Goal: Information Seeking & Learning: Learn about a topic

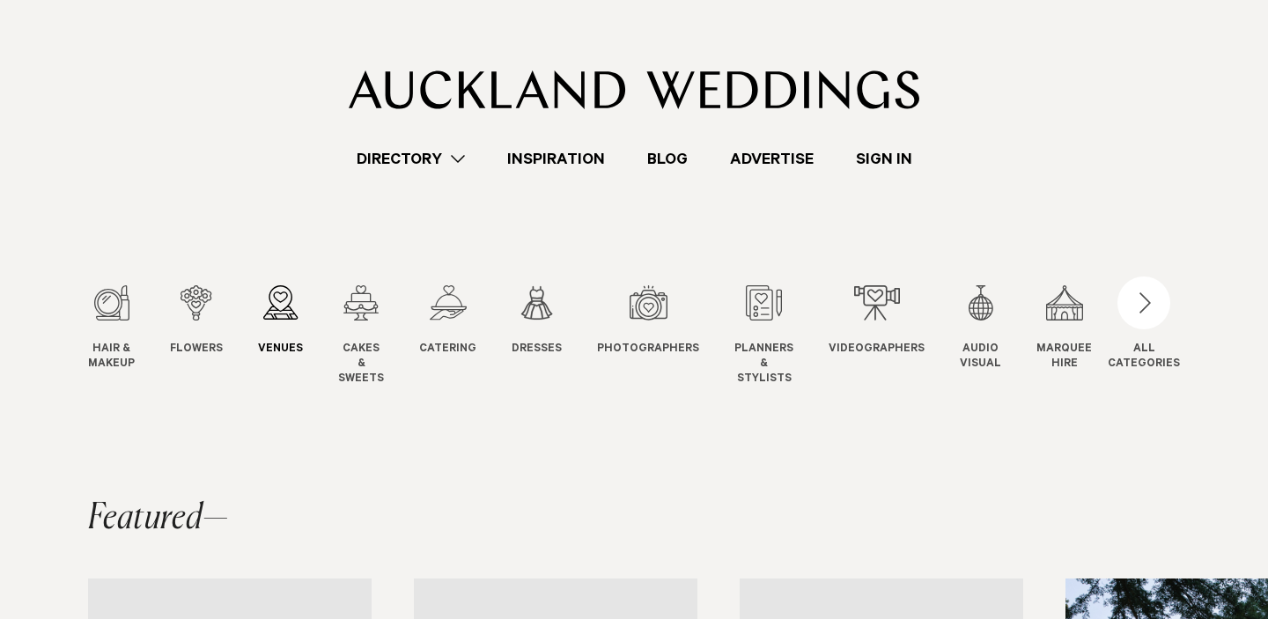
click at [288, 311] on div "3 / 12" at bounding box center [280, 302] width 45 height 35
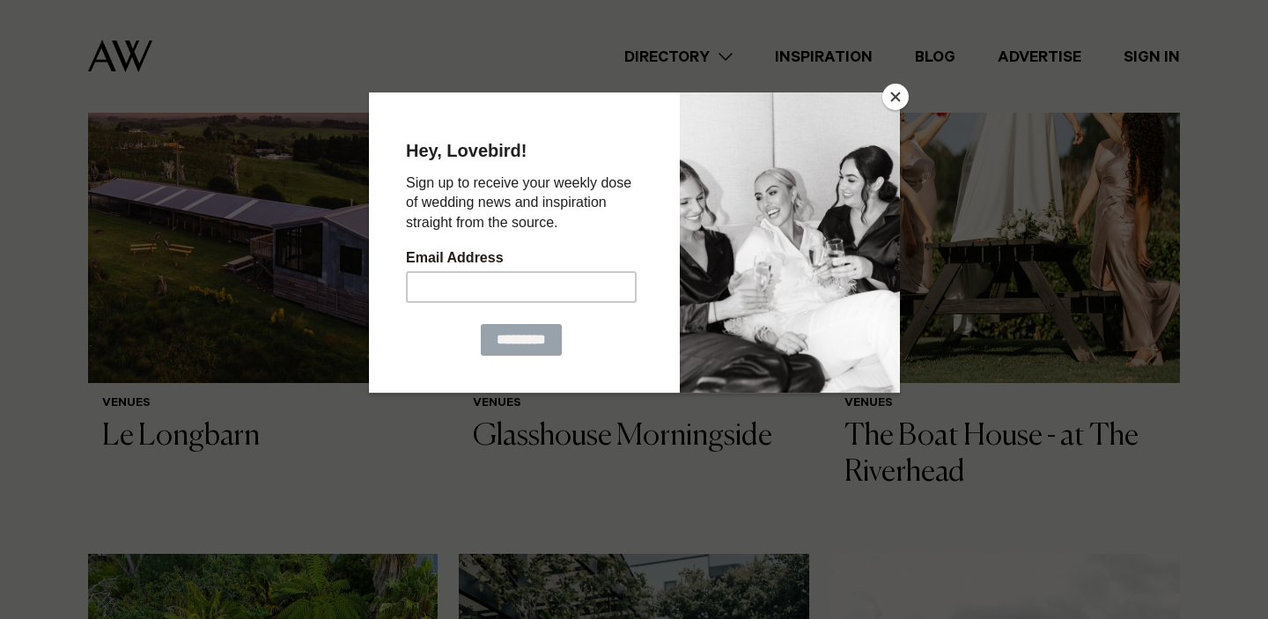
scroll to position [719, 0]
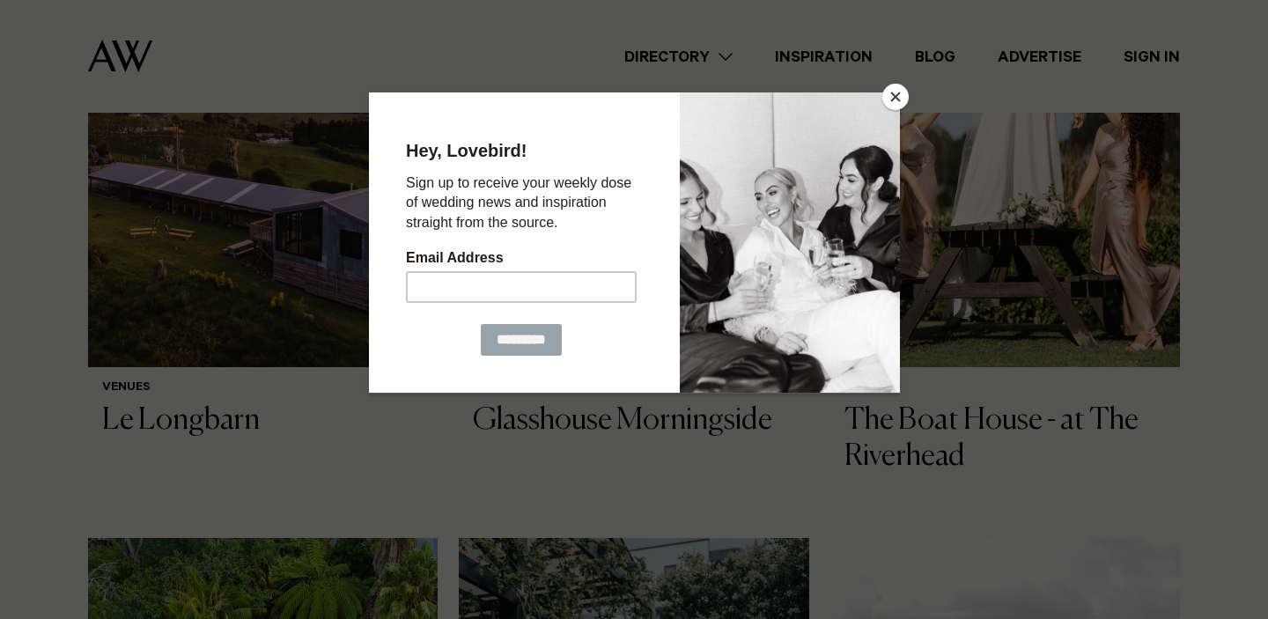
click at [895, 106] on button "Close" at bounding box center [895, 97] width 26 height 26
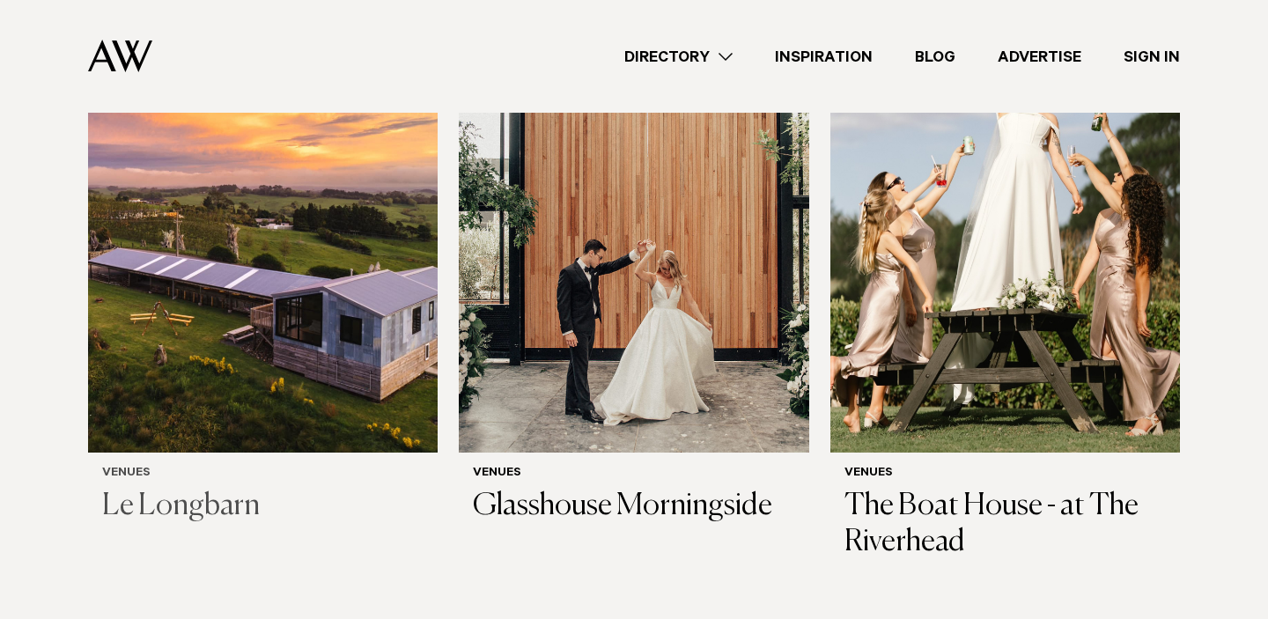
scroll to position [630, 0]
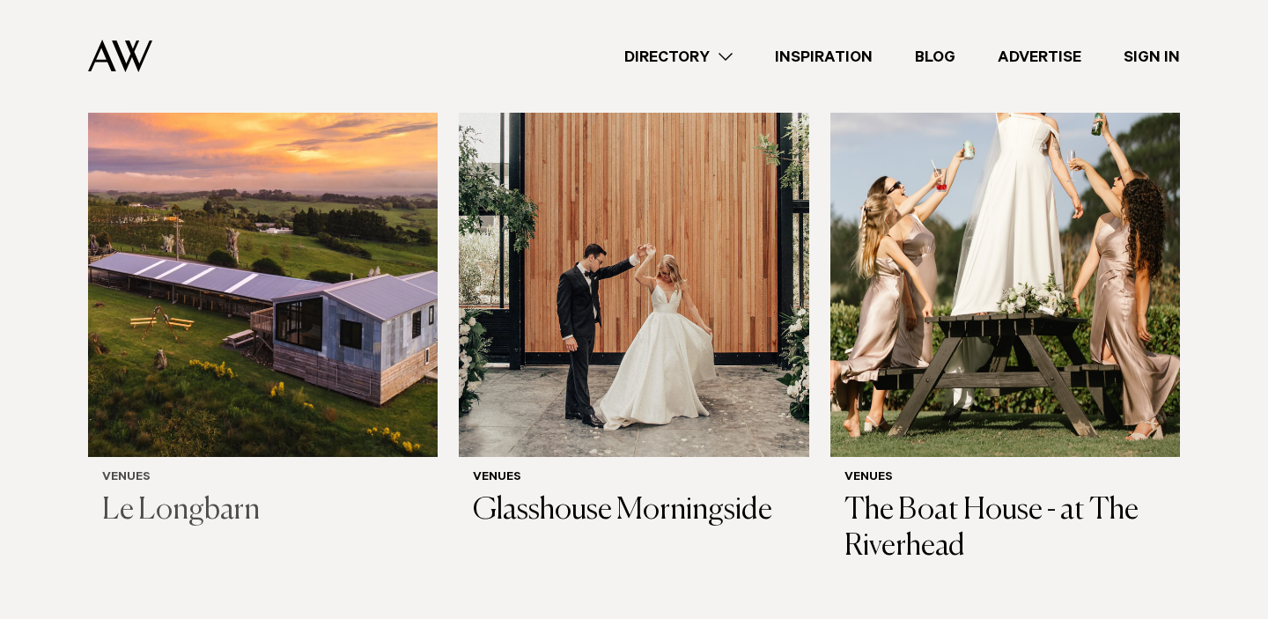
click at [222, 498] on h3 "Le Longbarn" at bounding box center [262, 511] width 321 height 36
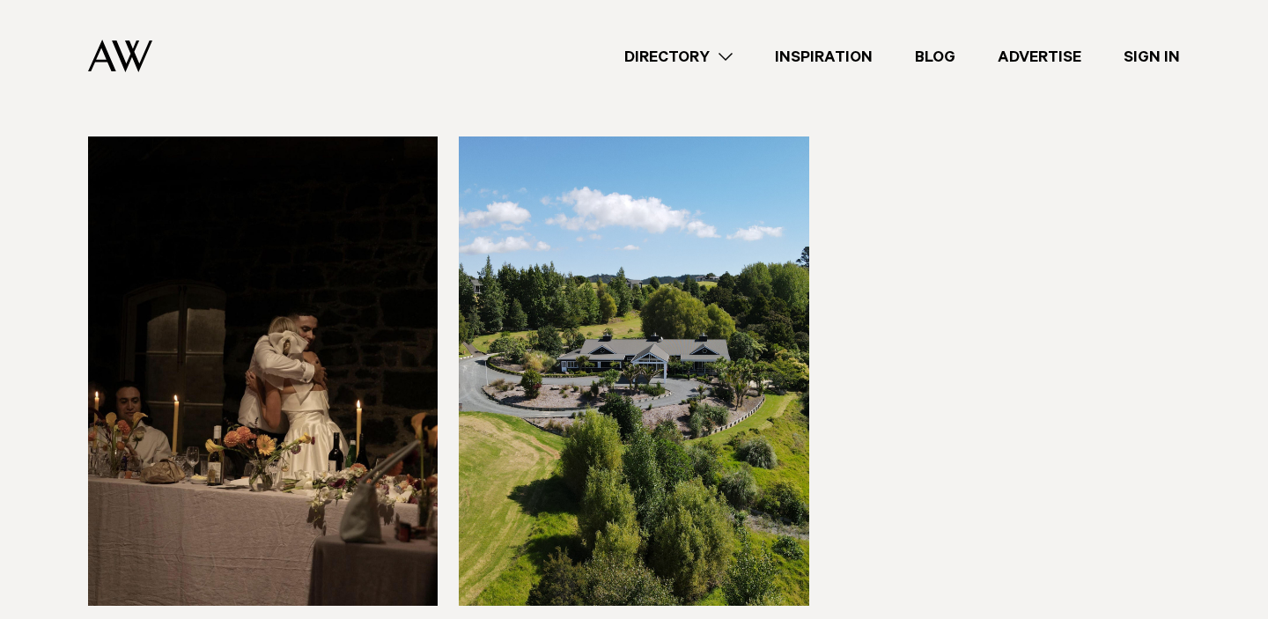
scroll to position [9304, 0]
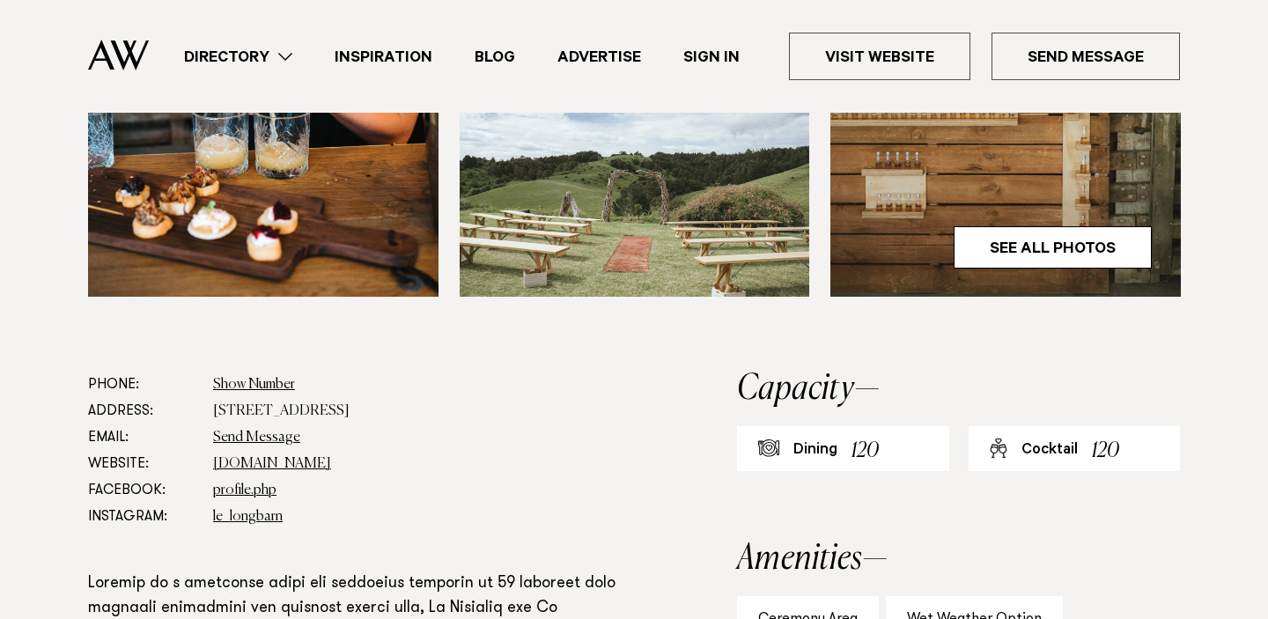
scroll to position [743, 0]
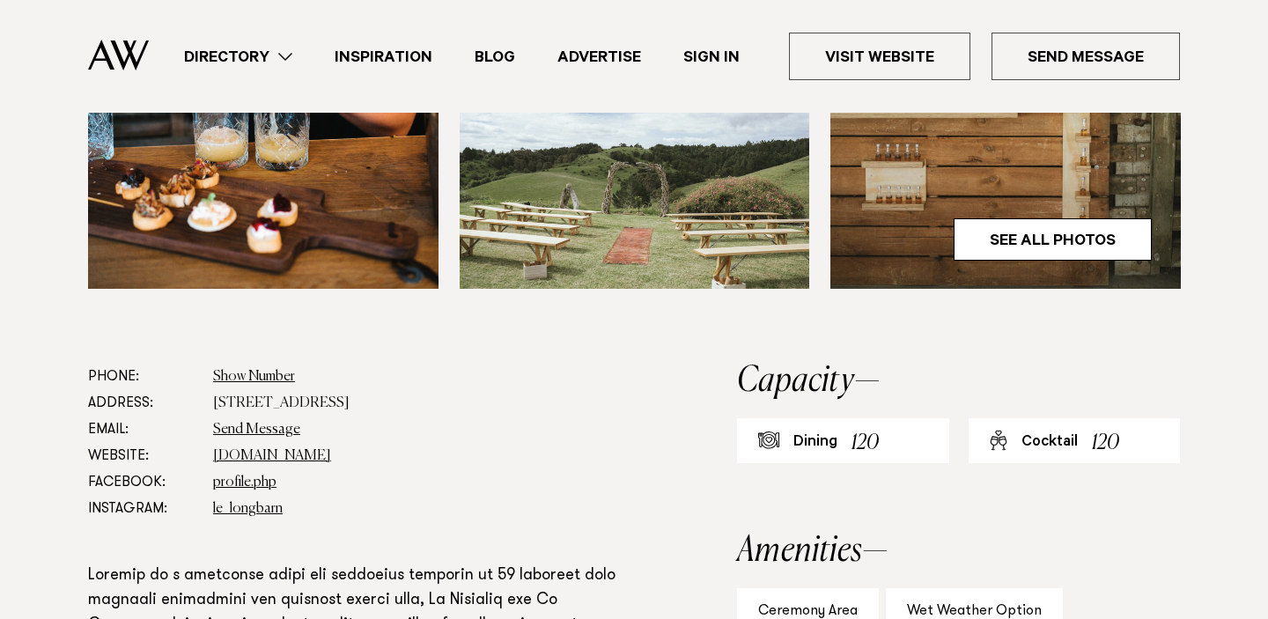
drag, startPoint x: 408, startPoint y: 405, endPoint x: 232, endPoint y: 395, distance: 176.4
click at [225, 395] on dd "44 Wharfe Road, Wellsford 0975" at bounding box center [418, 403] width 410 height 26
click at [400, 379] on dd "Show Number 021 440 002" at bounding box center [418, 377] width 410 height 26
drag, startPoint x: 410, startPoint y: 399, endPoint x: 191, endPoint y: 417, distance: 220.0
click at [191, 417] on dl "Phone: Show Number 021 440 002 Address: 44 Wharfe Road, Wellsford 0975 Email: S…" at bounding box center [355, 443] width 535 height 159
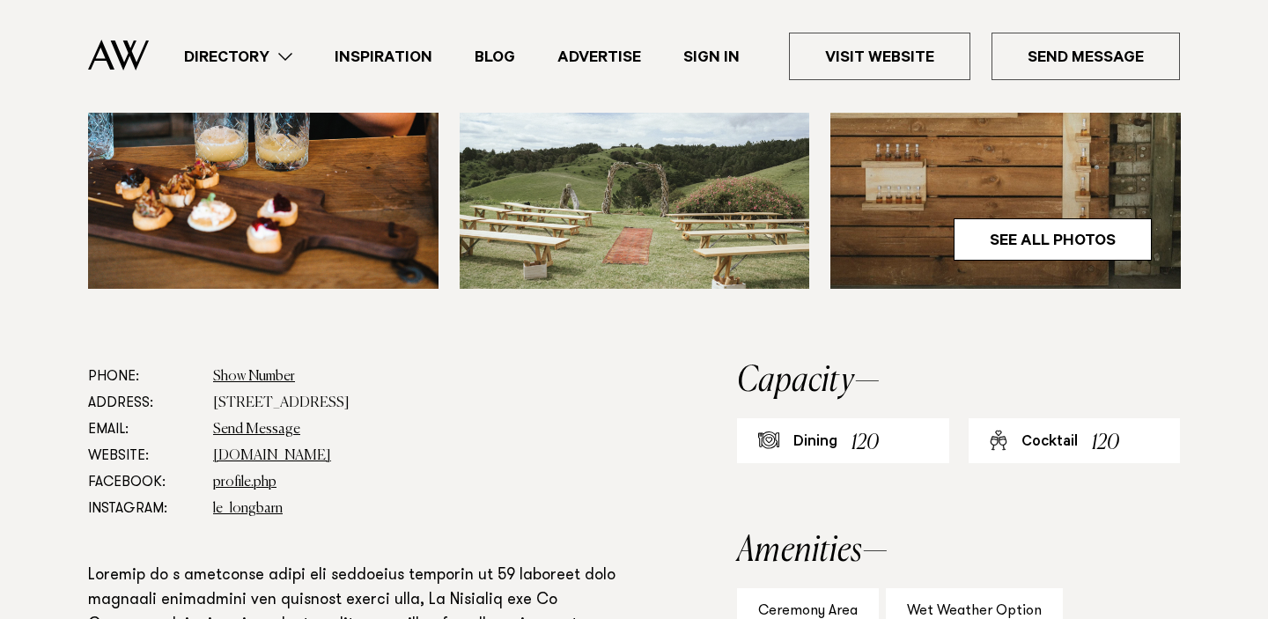
drag, startPoint x: 211, startPoint y: 396, endPoint x: 413, endPoint y: 408, distance: 202.0
click at [413, 408] on dl "Phone: Show Number 021 440 002 Address: 44 Wharfe Road, Wellsford 0975 Email: S…" at bounding box center [355, 443] width 535 height 159
copy dd "44 Wharfe Road, Wellsford 0975"
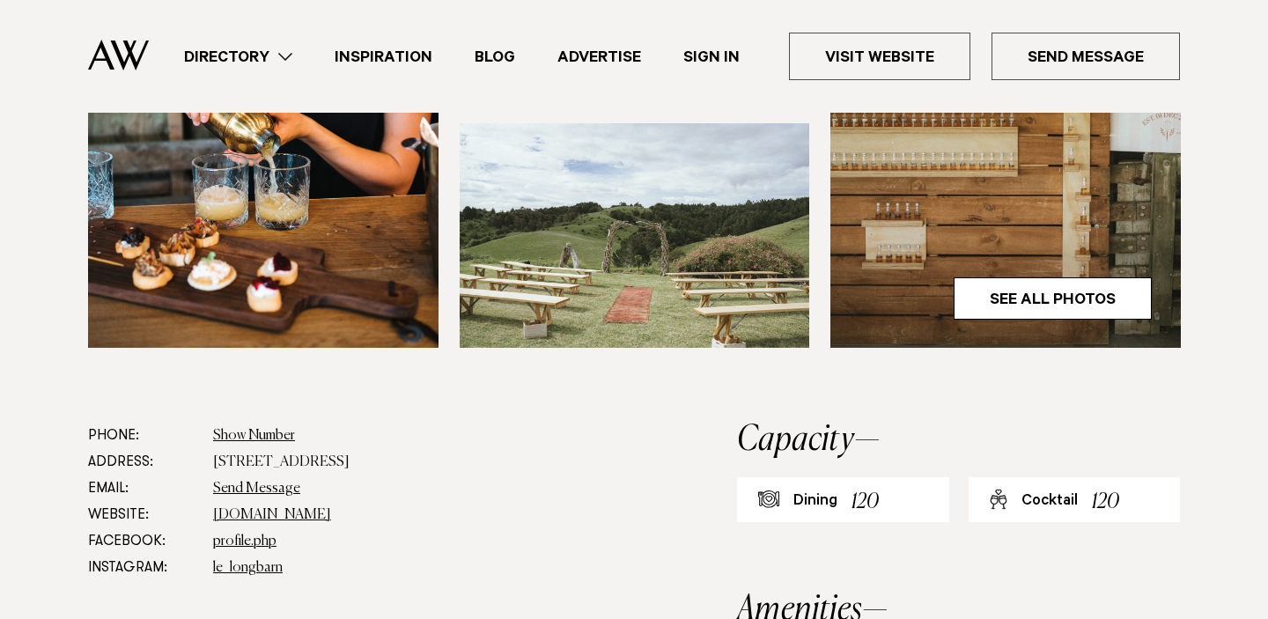
scroll to position [644, 0]
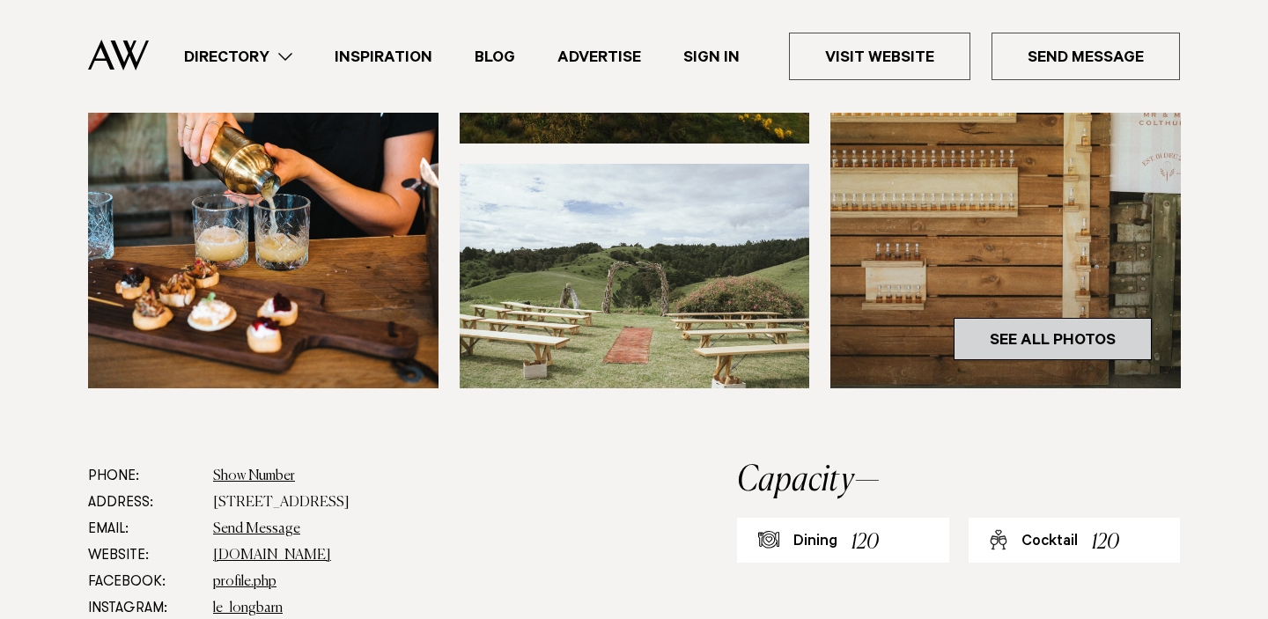
click at [1021, 354] on link "See All Photos" at bounding box center [1053, 339] width 198 height 42
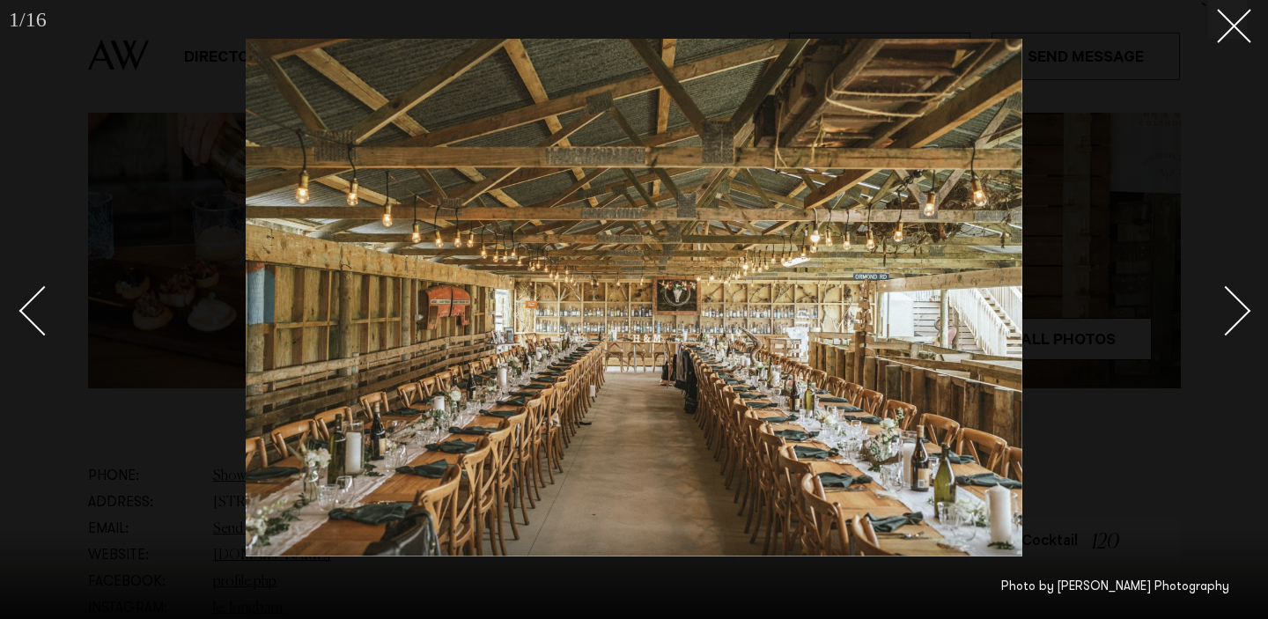
click at [1235, 328] on link at bounding box center [1216, 310] width 62 height 88
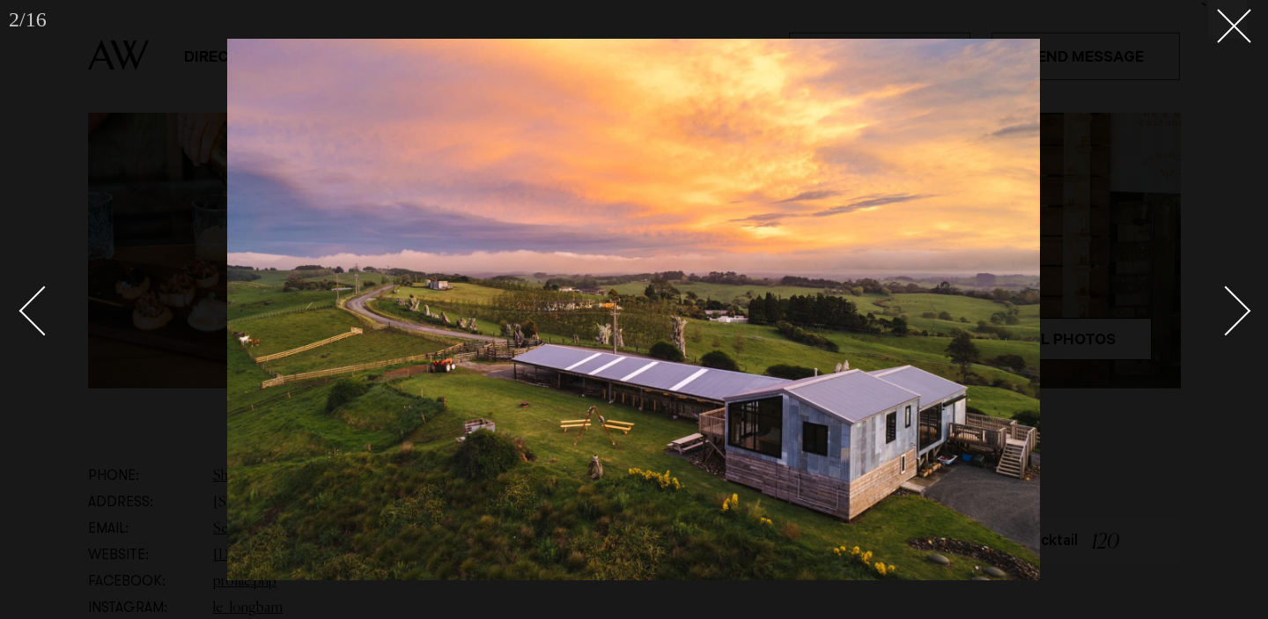
click at [1235, 321] on div "Next slide" at bounding box center [1226, 310] width 50 height 50
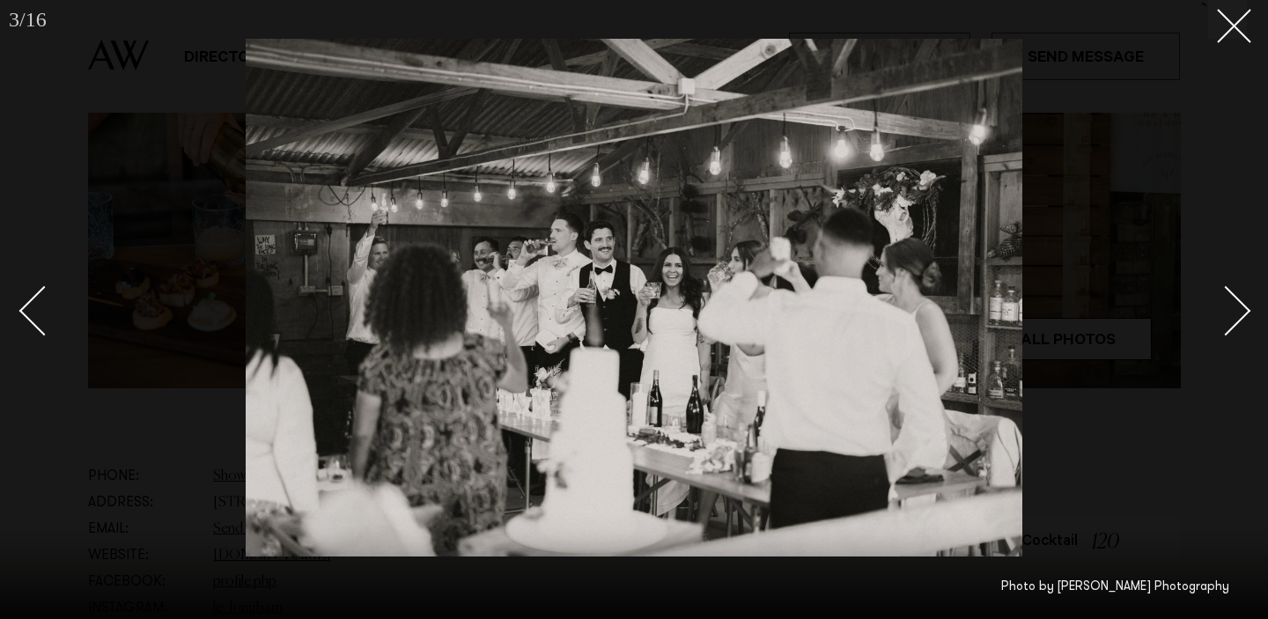
click at [1241, 328] on link at bounding box center [1216, 310] width 62 height 88
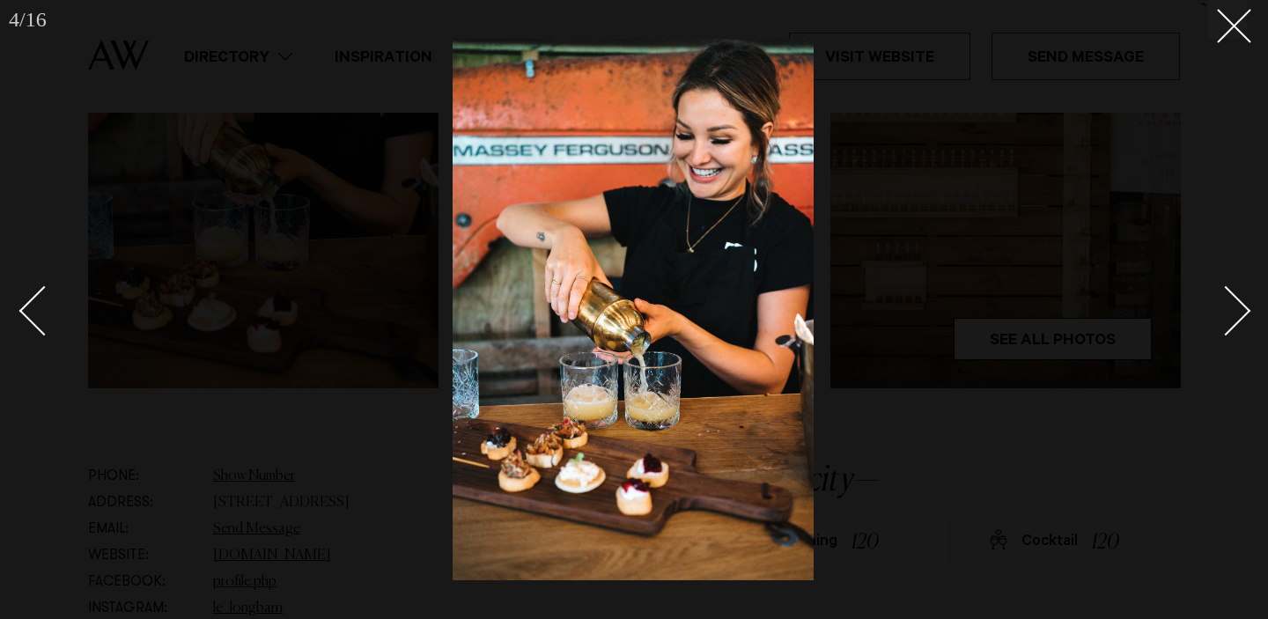
click at [1241, 328] on link at bounding box center [1216, 310] width 62 height 88
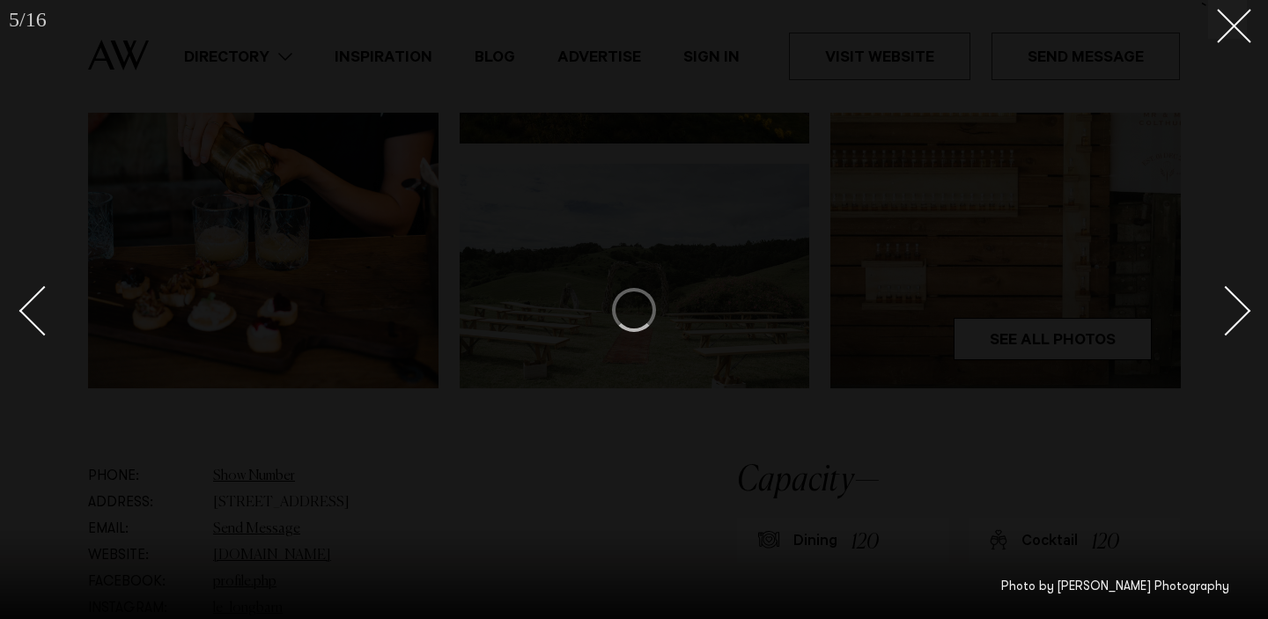
click at [1234, 47] on div at bounding box center [634, 309] width 1268 height 619
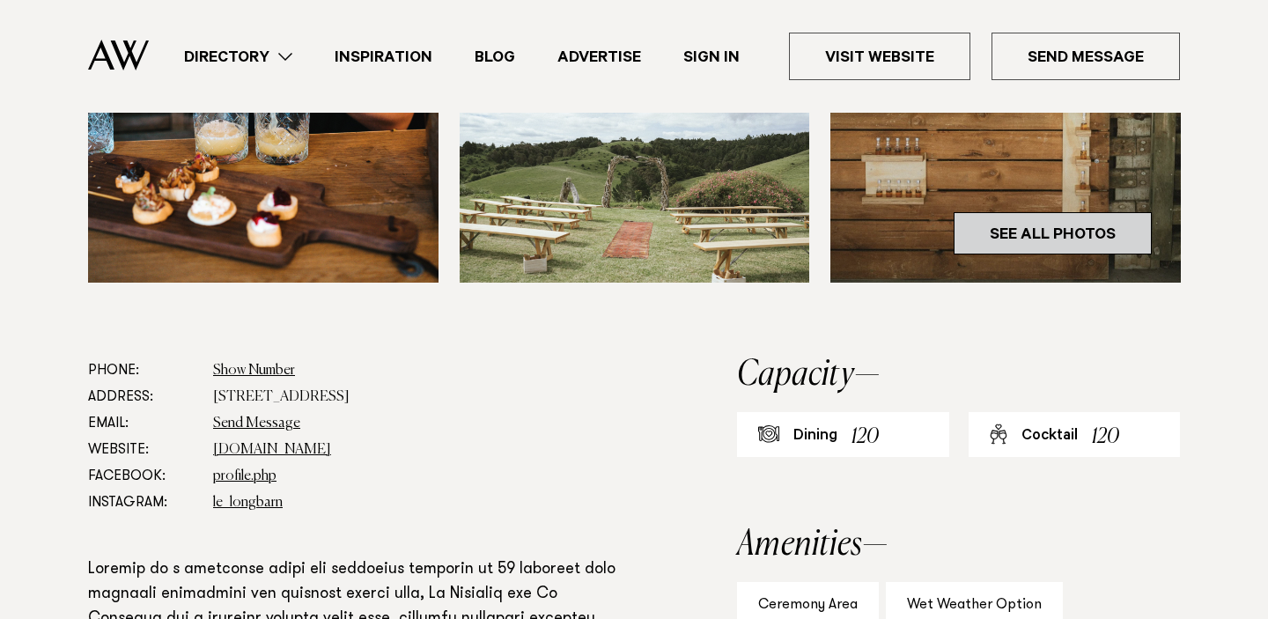
scroll to position [754, 0]
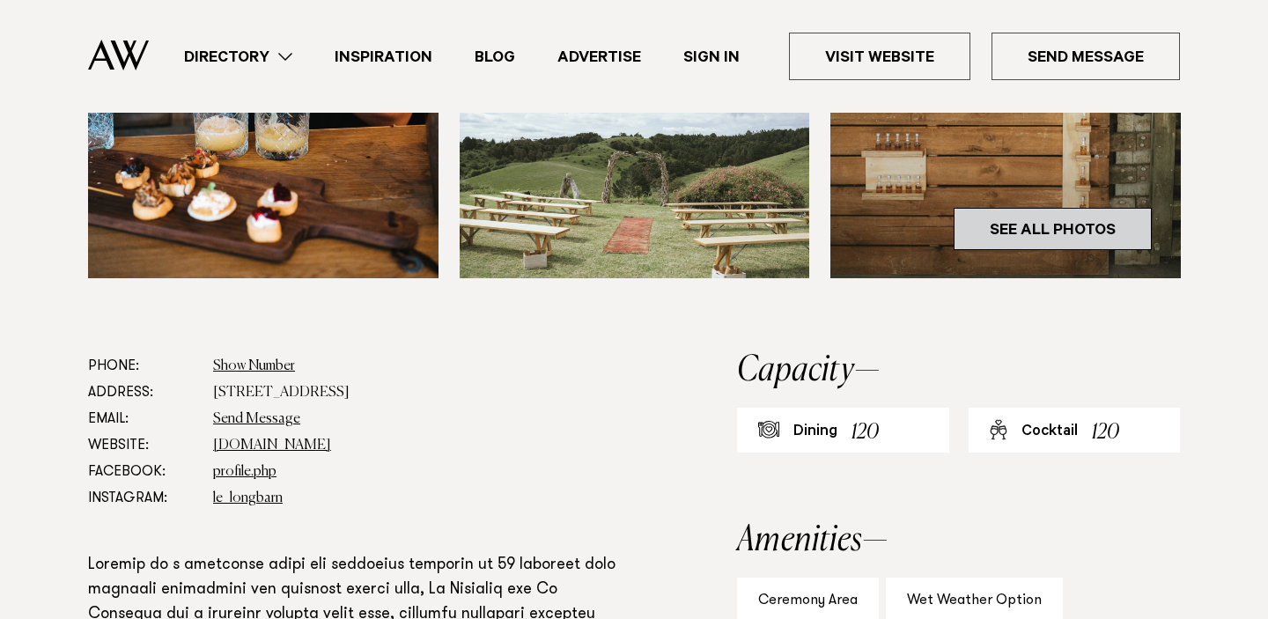
click at [1070, 353] on h2 "Capacity" at bounding box center [958, 370] width 443 height 35
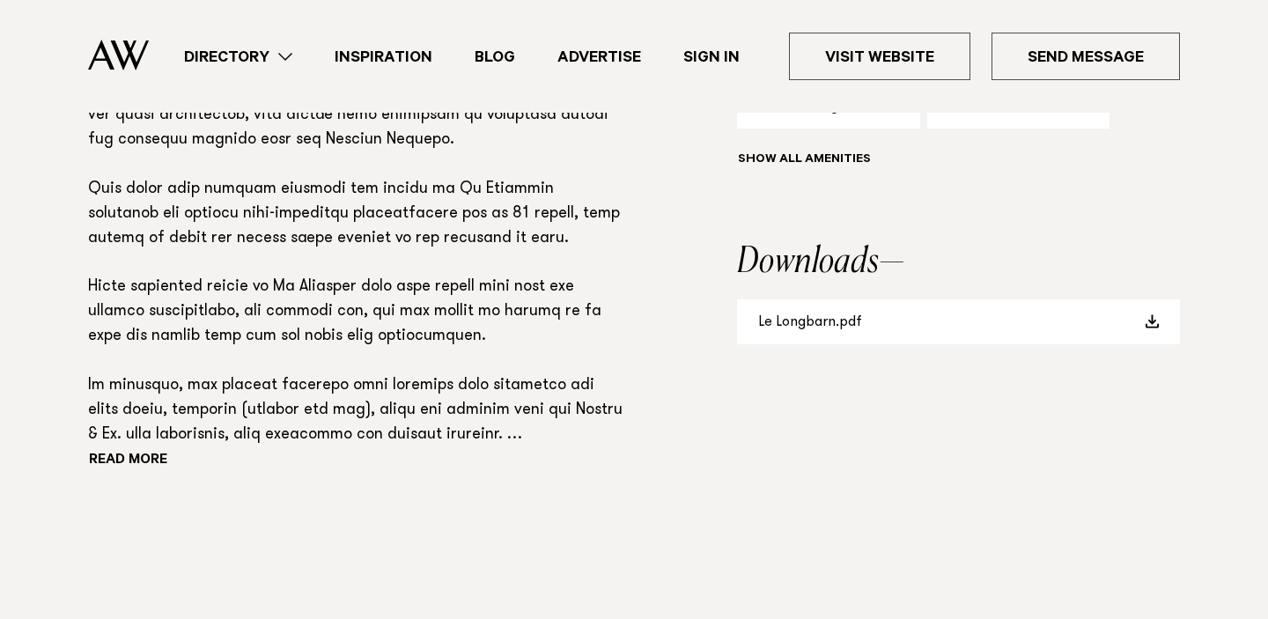
scroll to position [1353, 0]
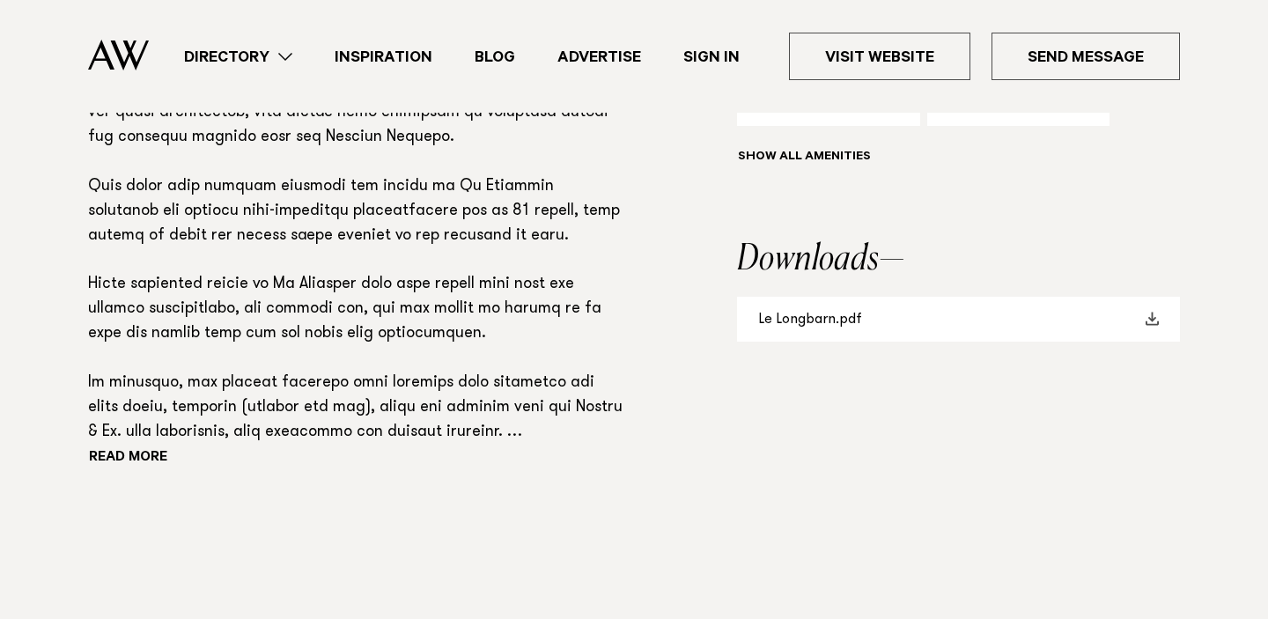
click at [906, 322] on link "Le Longbarn.pdf" at bounding box center [958, 319] width 443 height 45
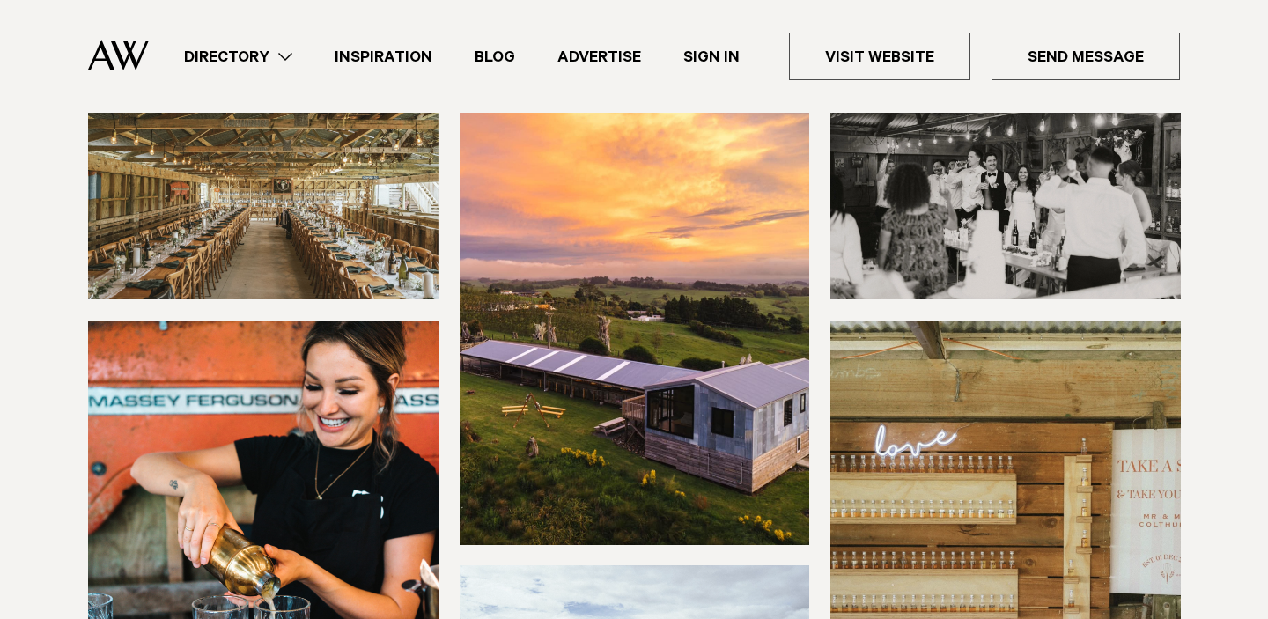
scroll to position [0, 0]
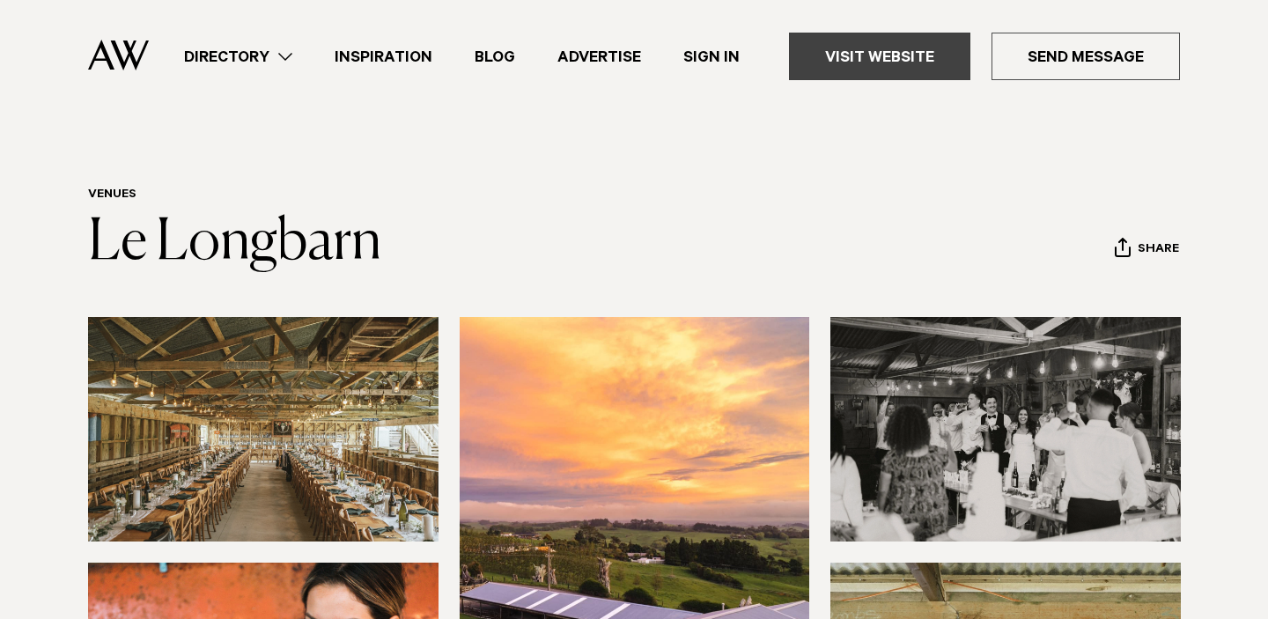
click at [874, 55] on link "Visit Website" at bounding box center [879, 57] width 181 height 48
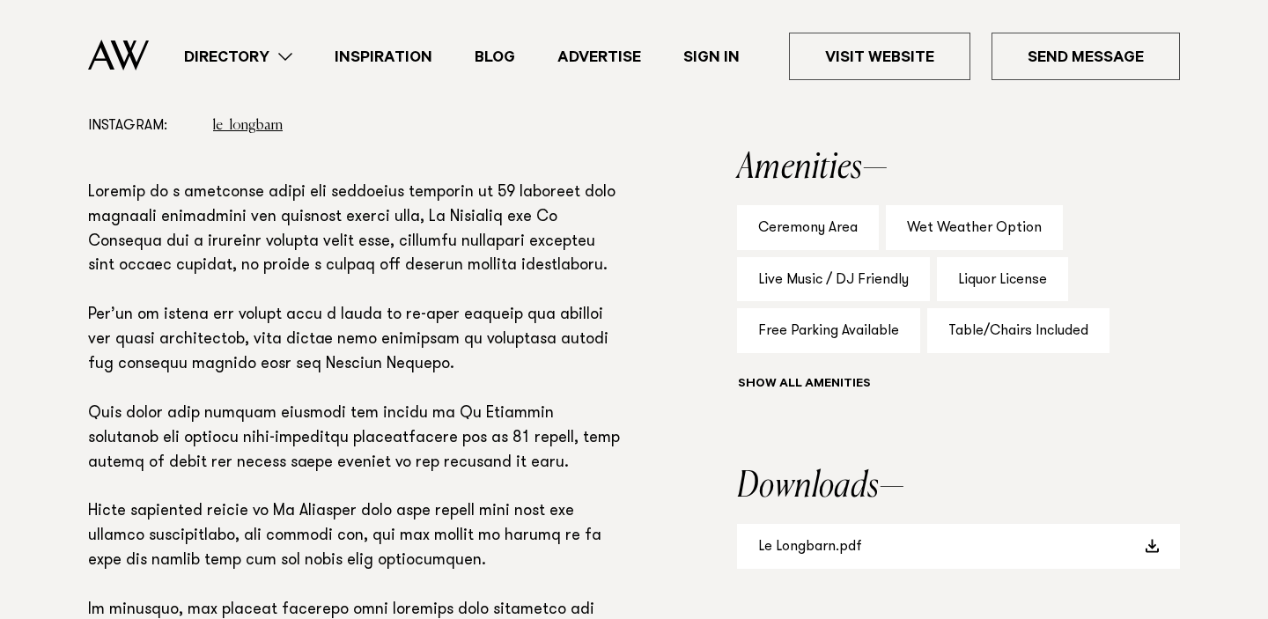
scroll to position [1264, 0]
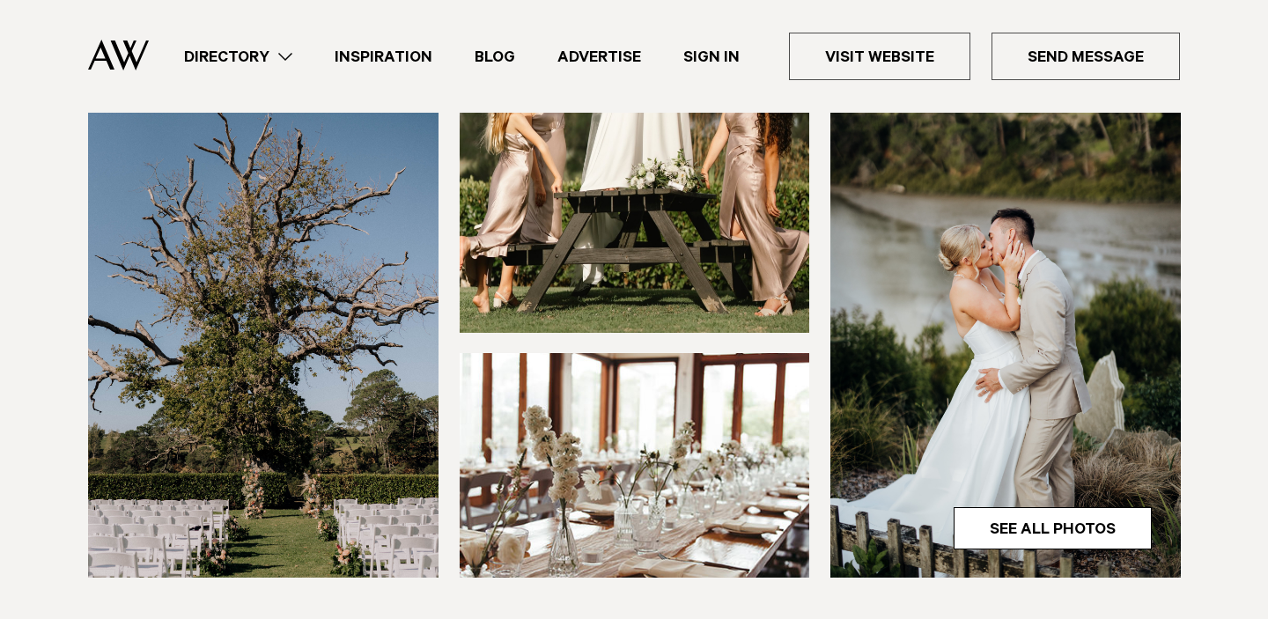
scroll to position [493, 0]
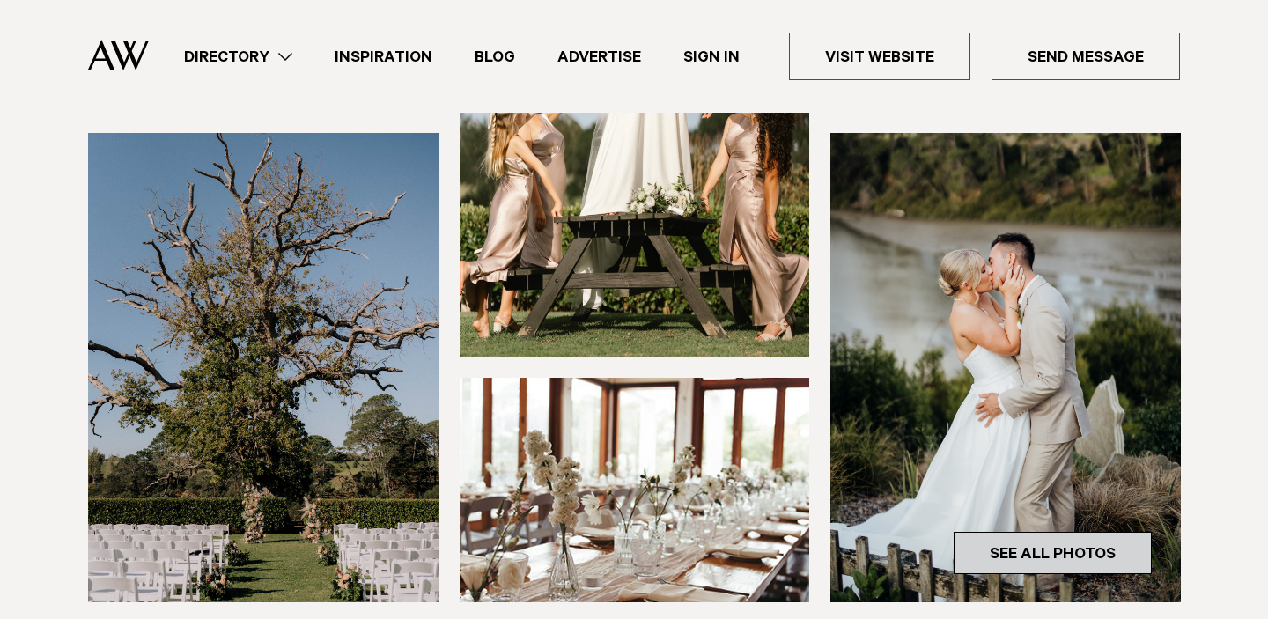
click at [969, 557] on link "See All Photos" at bounding box center [1053, 553] width 198 height 42
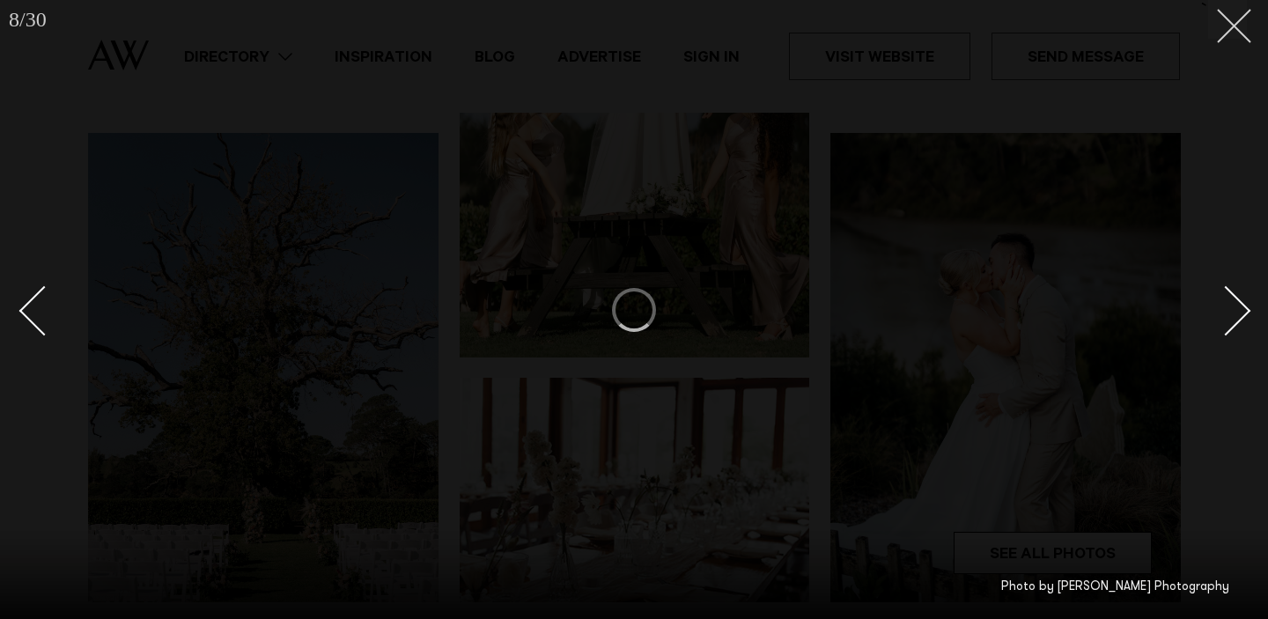
click at [1237, 33] on button at bounding box center [1227, 19] width 39 height 39
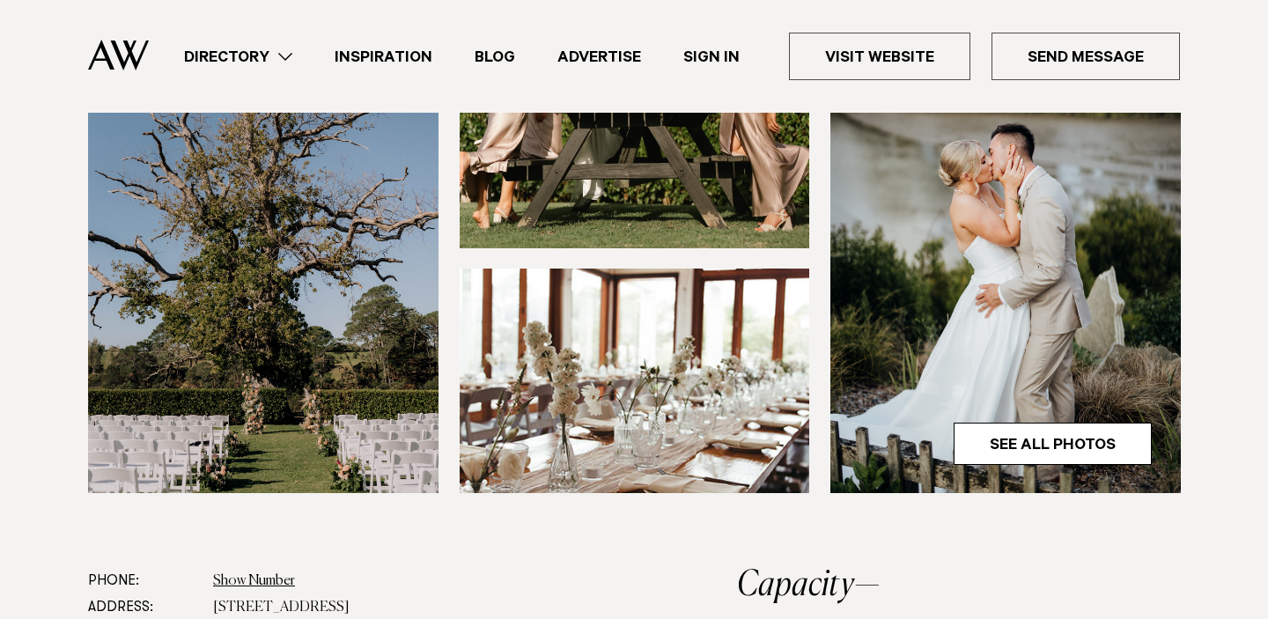
scroll to position [645, 0]
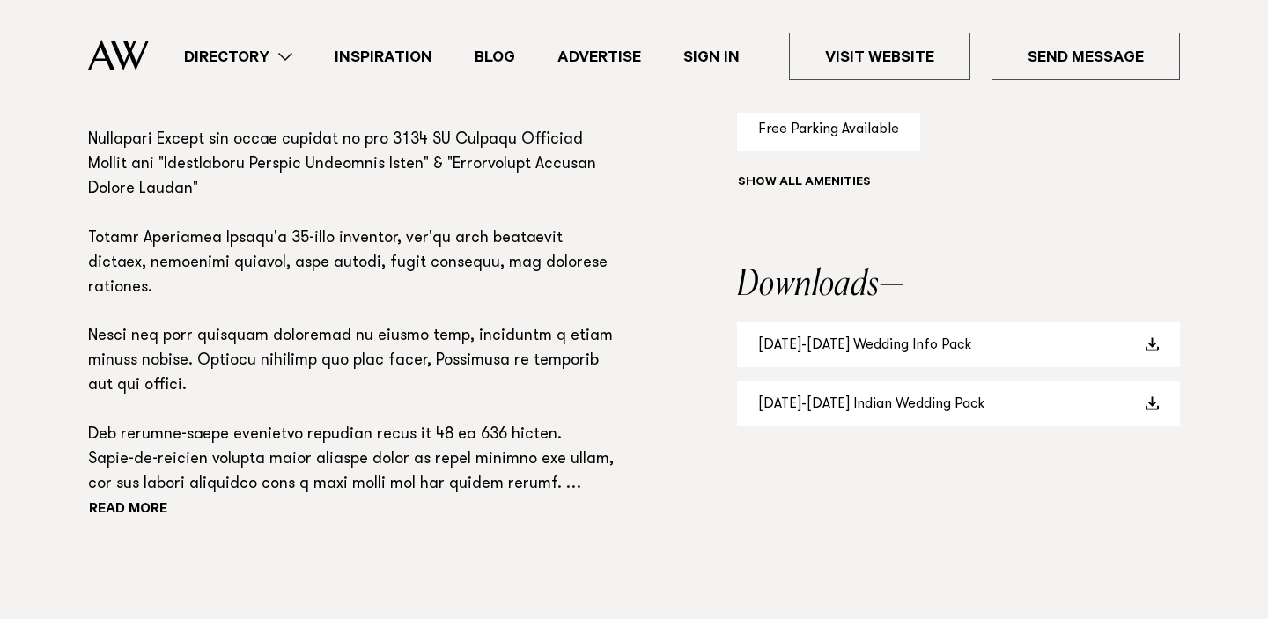
scroll to position [1327, 0]
click at [155, 508] on button "Read more" at bounding box center [167, 511] width 159 height 26
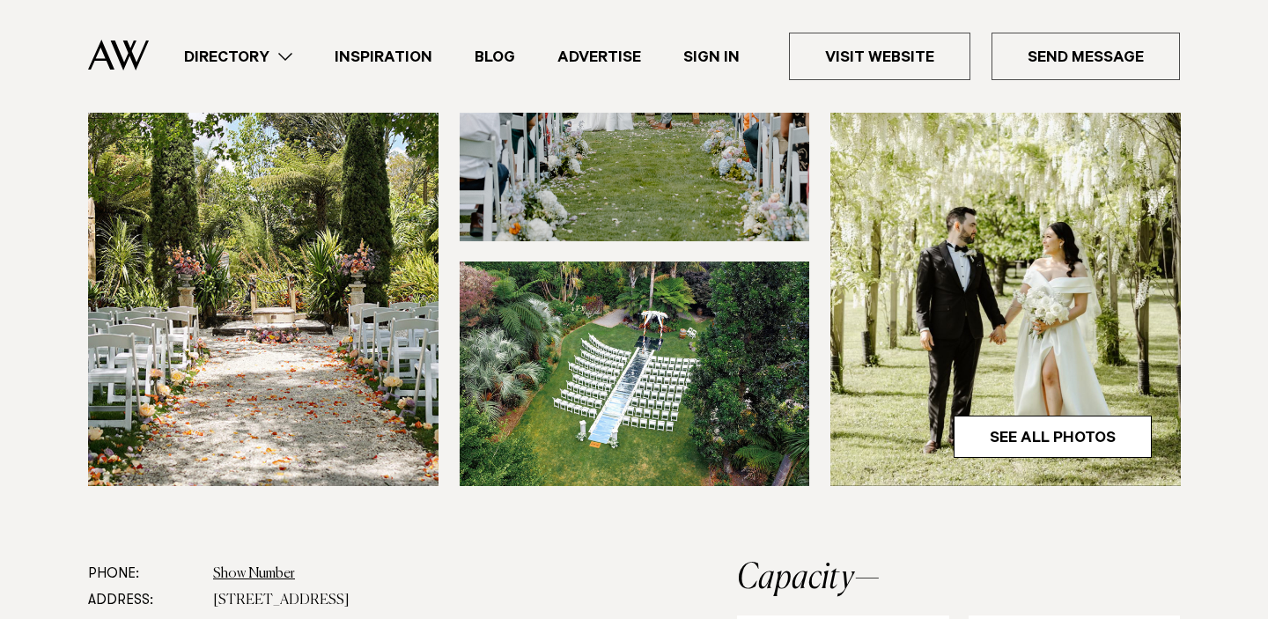
scroll to position [574, 0]
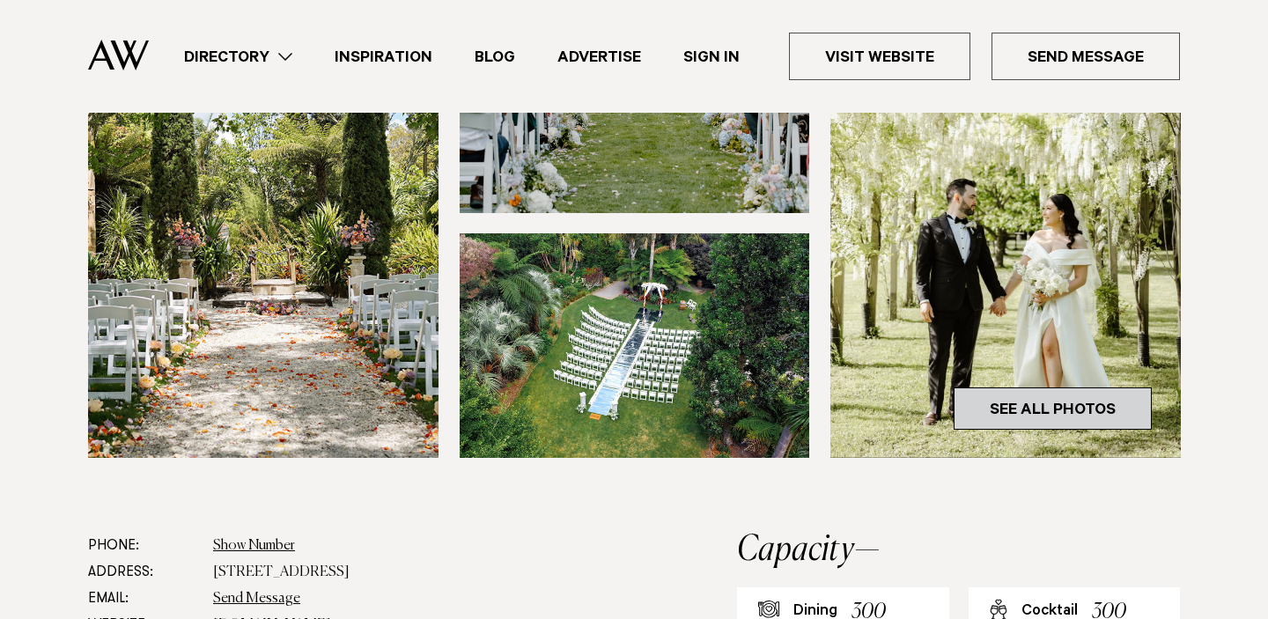
click at [1048, 409] on link "See All Photos" at bounding box center [1053, 408] width 198 height 42
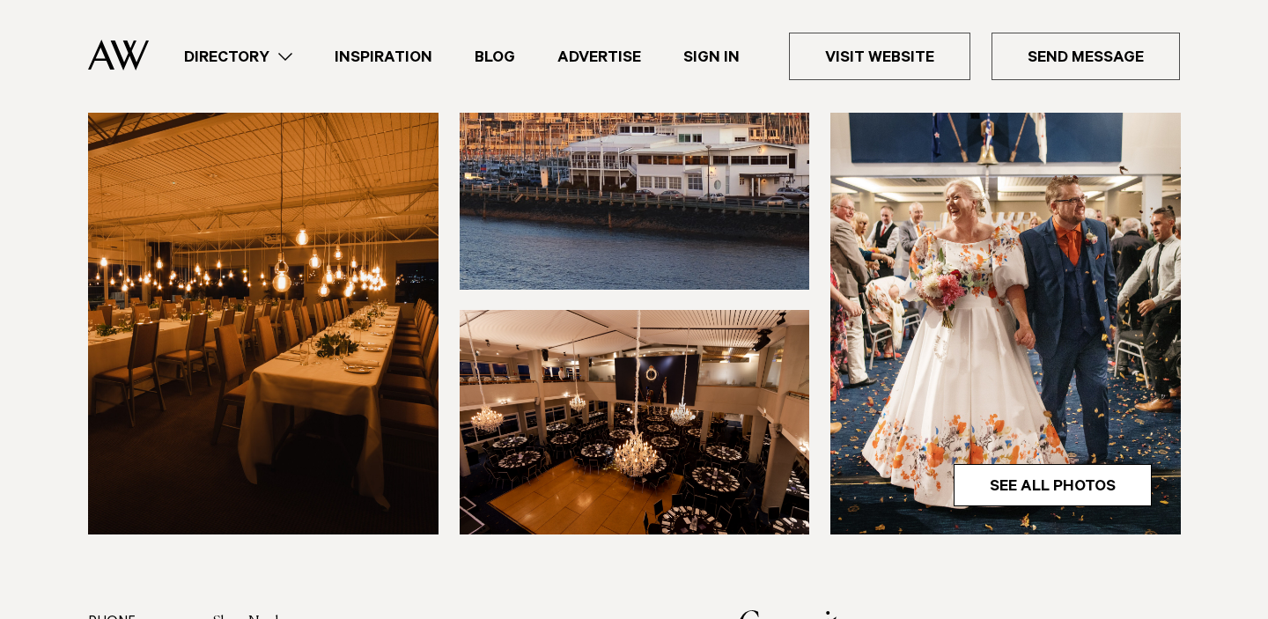
scroll to position [587, 0]
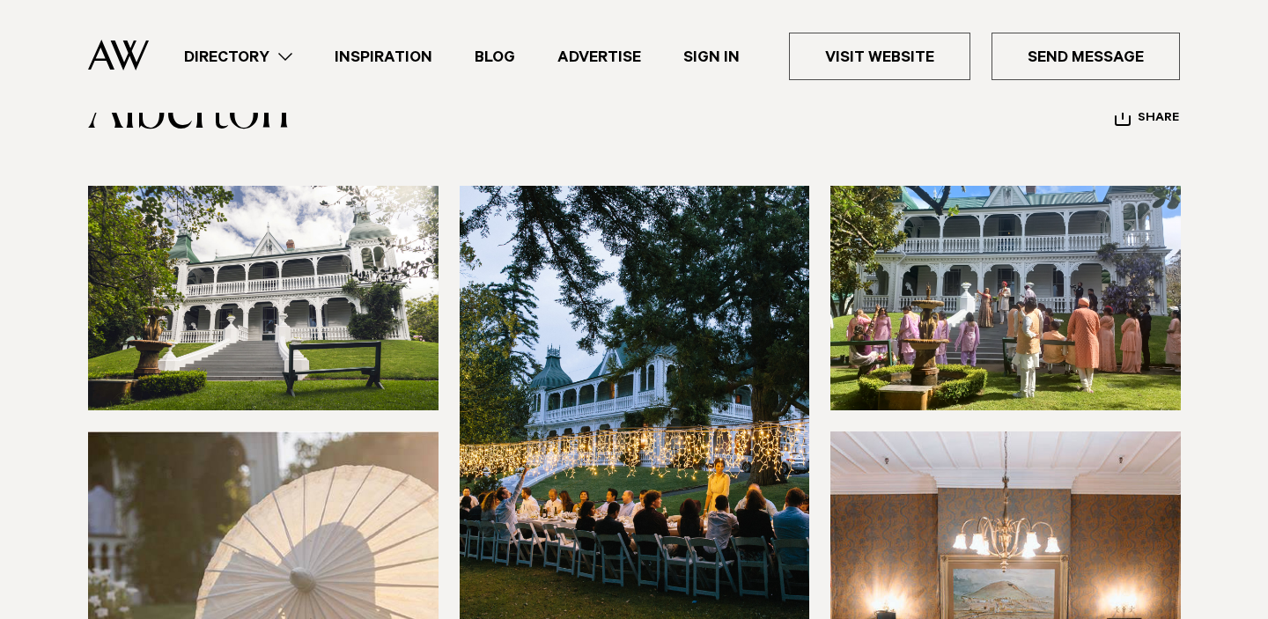
scroll to position [123, 0]
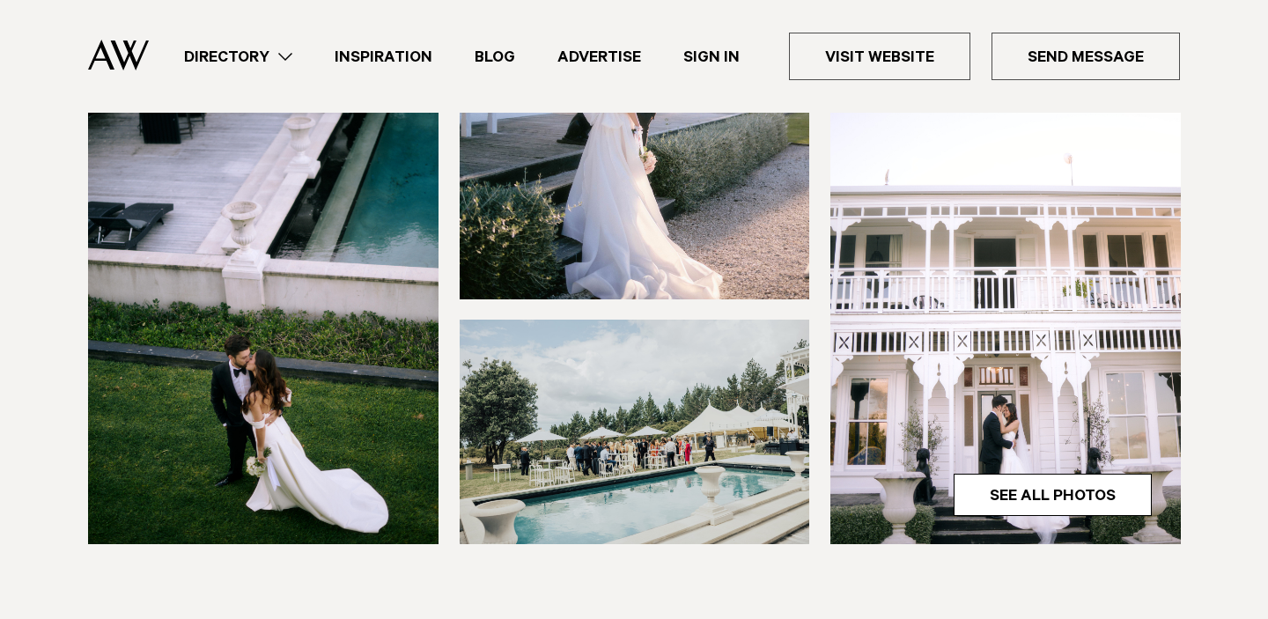
scroll to position [490, 0]
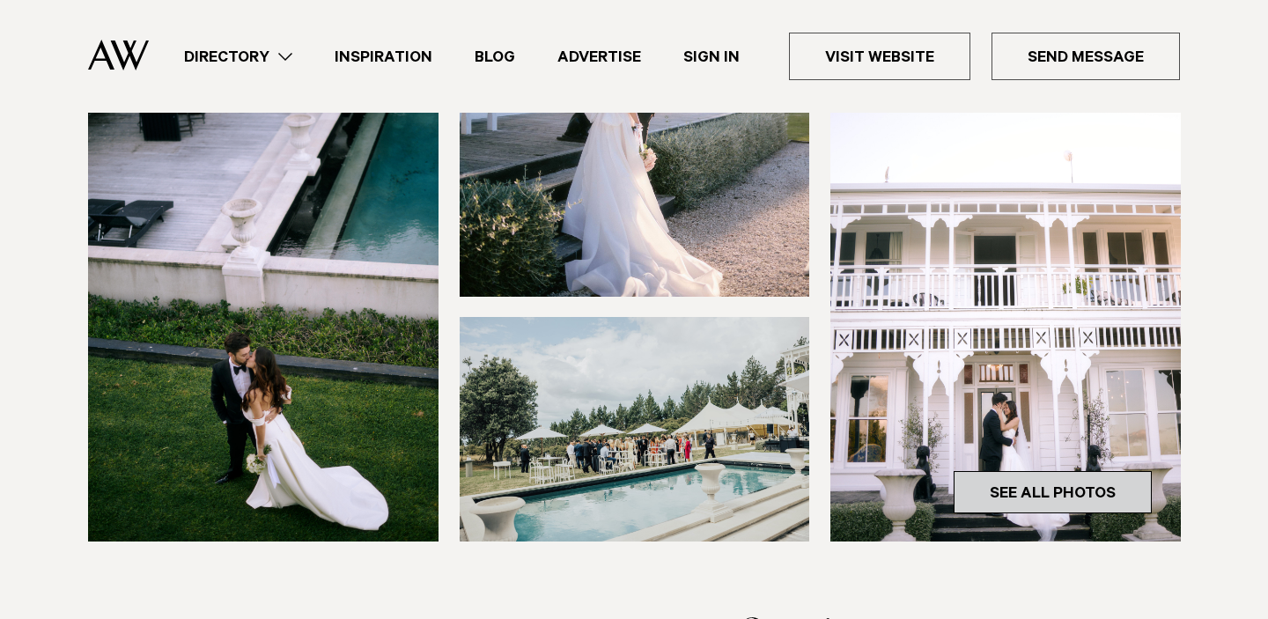
click at [1049, 496] on link "See All Photos" at bounding box center [1053, 492] width 198 height 42
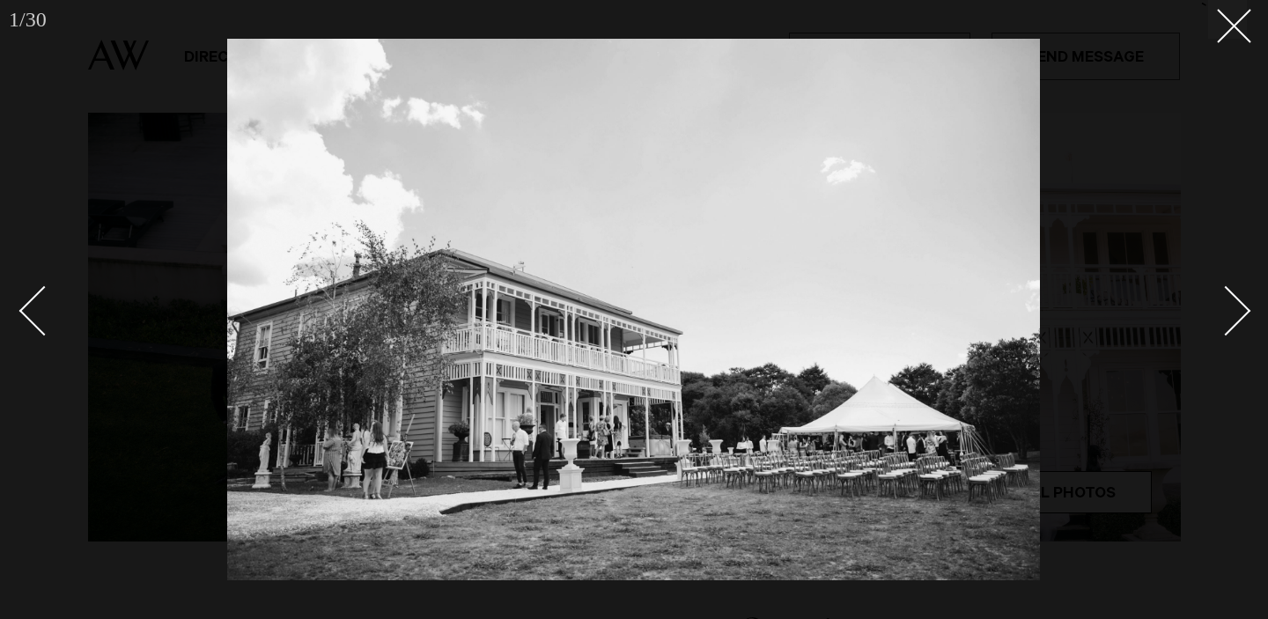
click at [1247, 316] on div at bounding box center [634, 309] width 1268 height 619
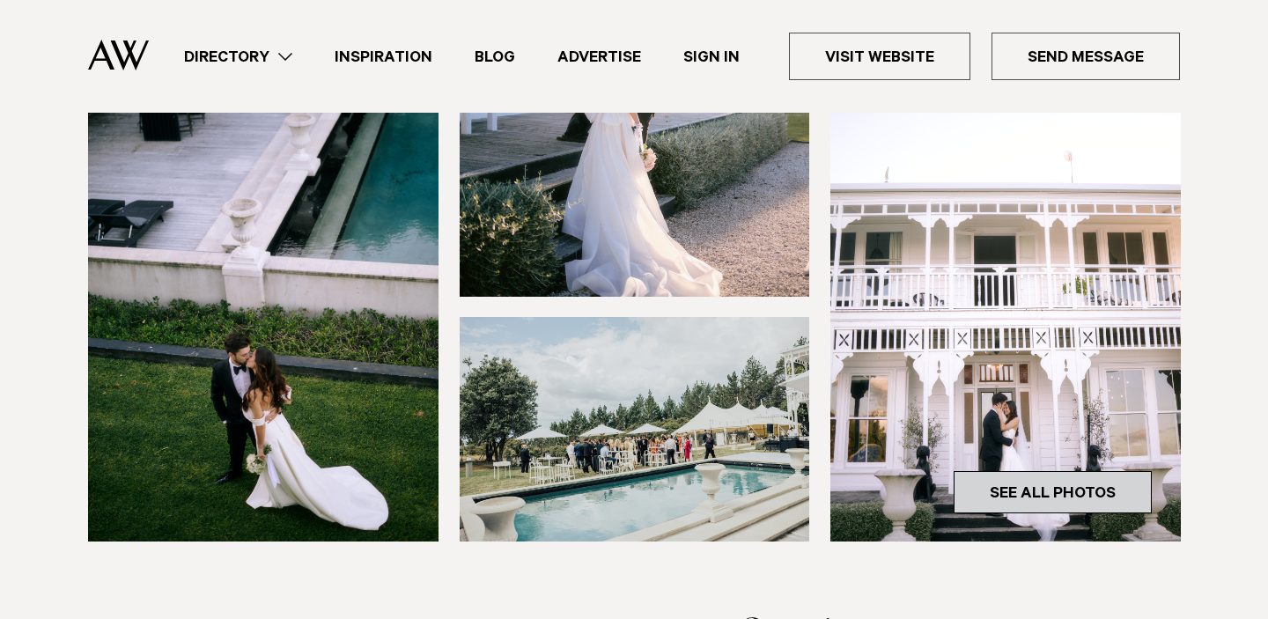
click at [1034, 482] on link "See All Photos" at bounding box center [1053, 492] width 198 height 42
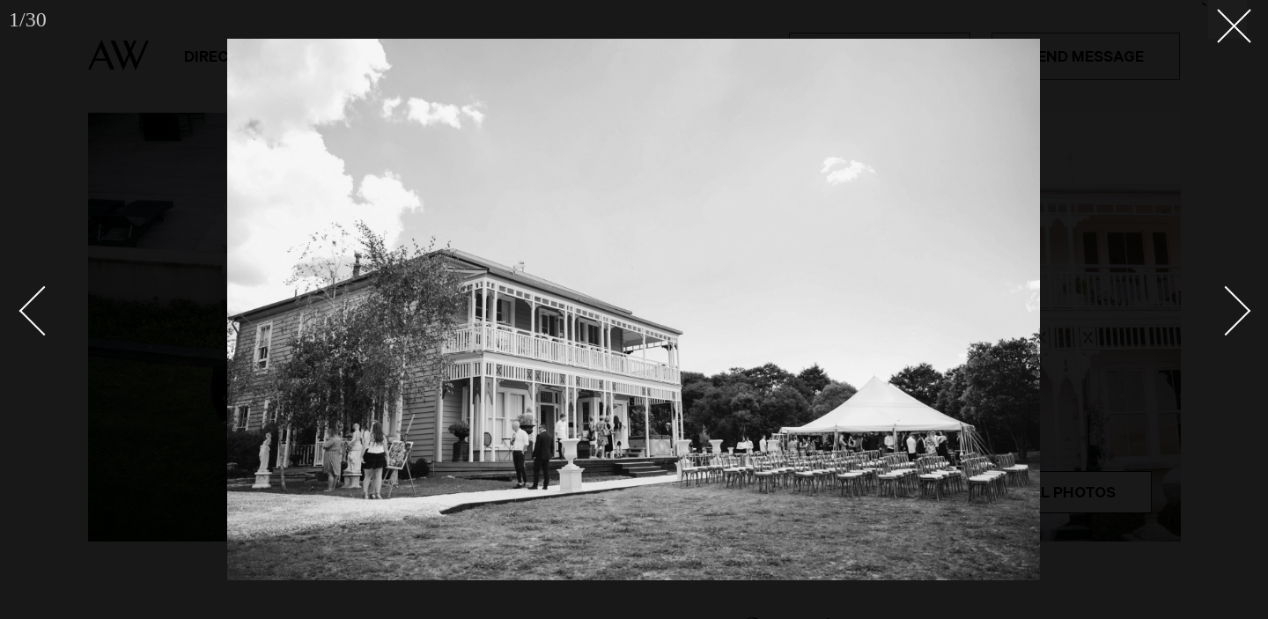
click at [1240, 331] on link at bounding box center [1216, 310] width 62 height 88
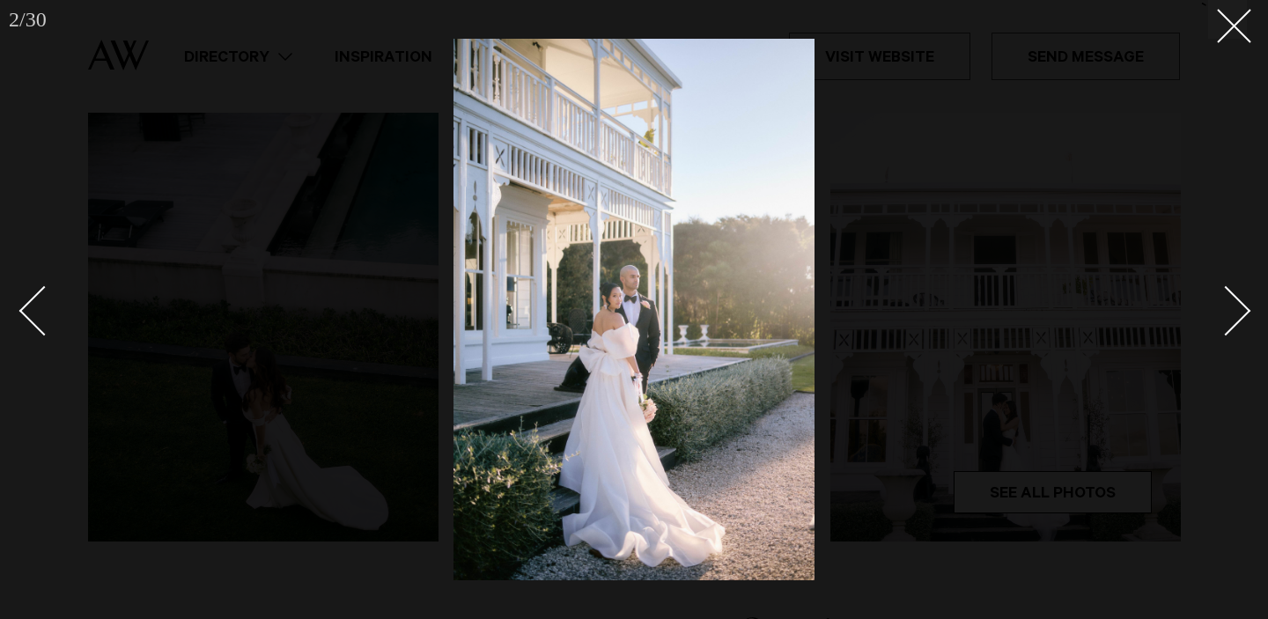
click at [1241, 324] on link at bounding box center [1216, 310] width 62 height 88
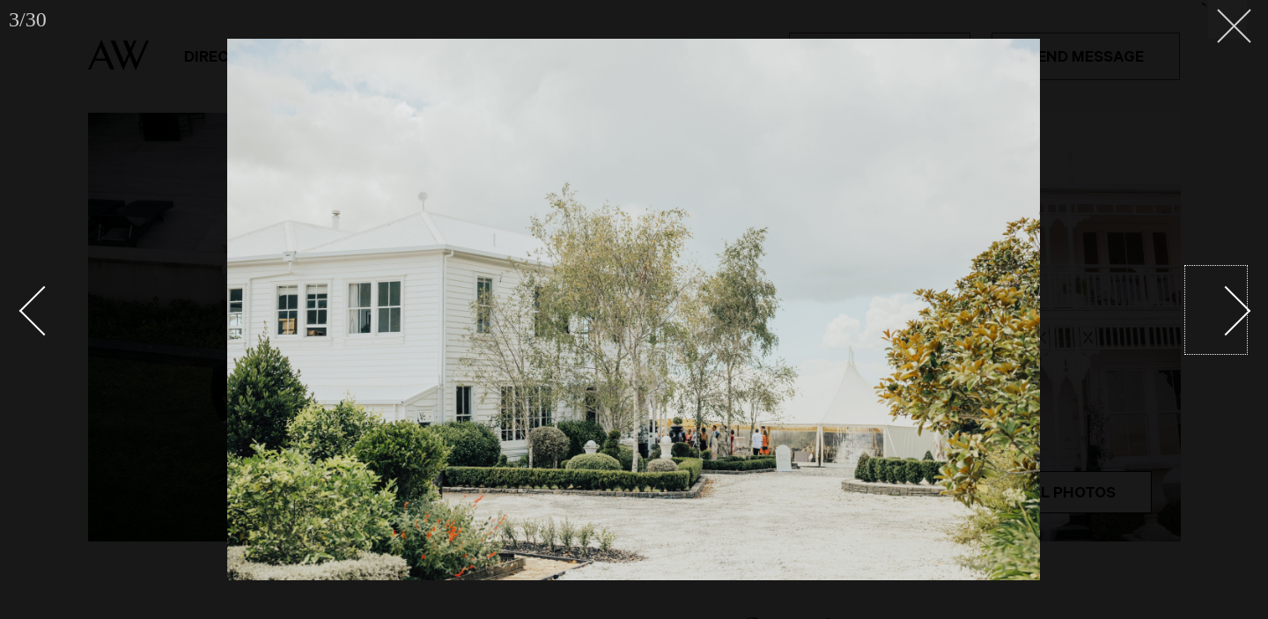
click at [1219, 33] on button at bounding box center [1227, 19] width 39 height 39
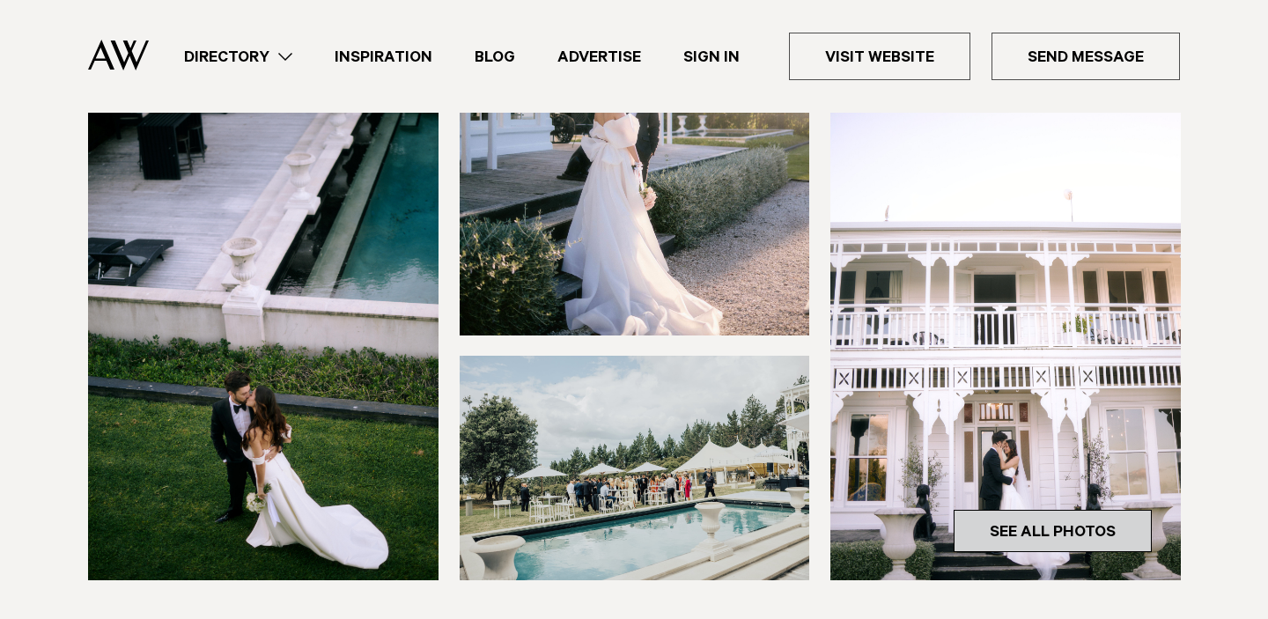
scroll to position [467, 0]
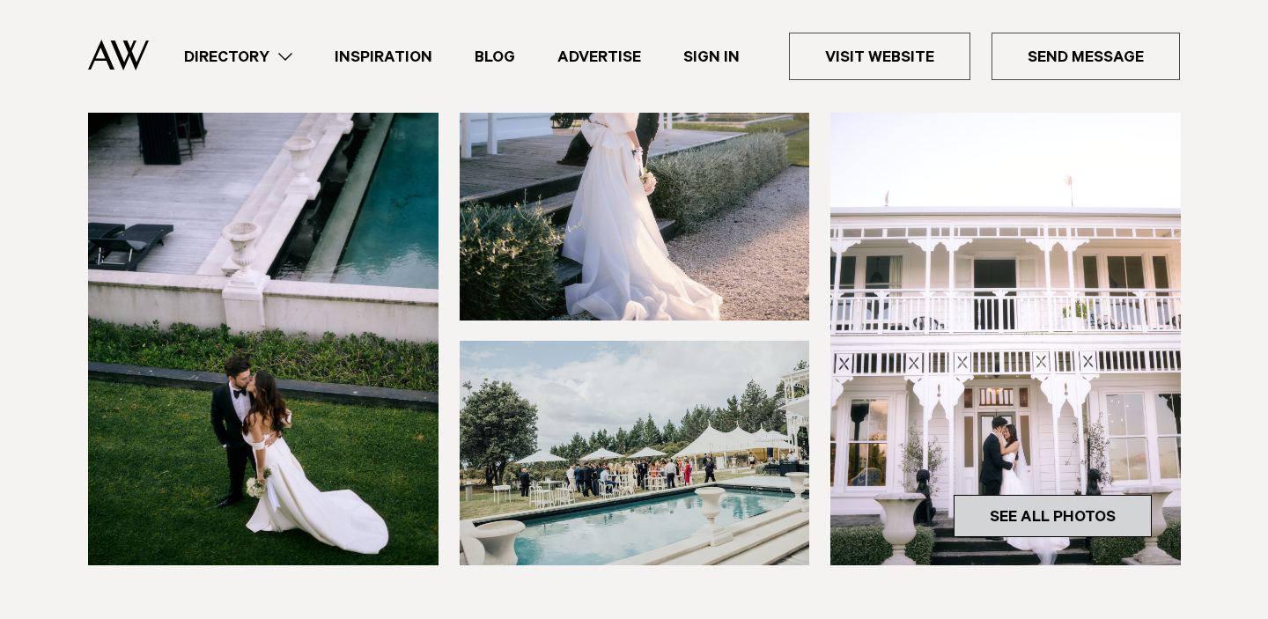
click at [1076, 513] on link "See All Photos" at bounding box center [1053, 516] width 198 height 42
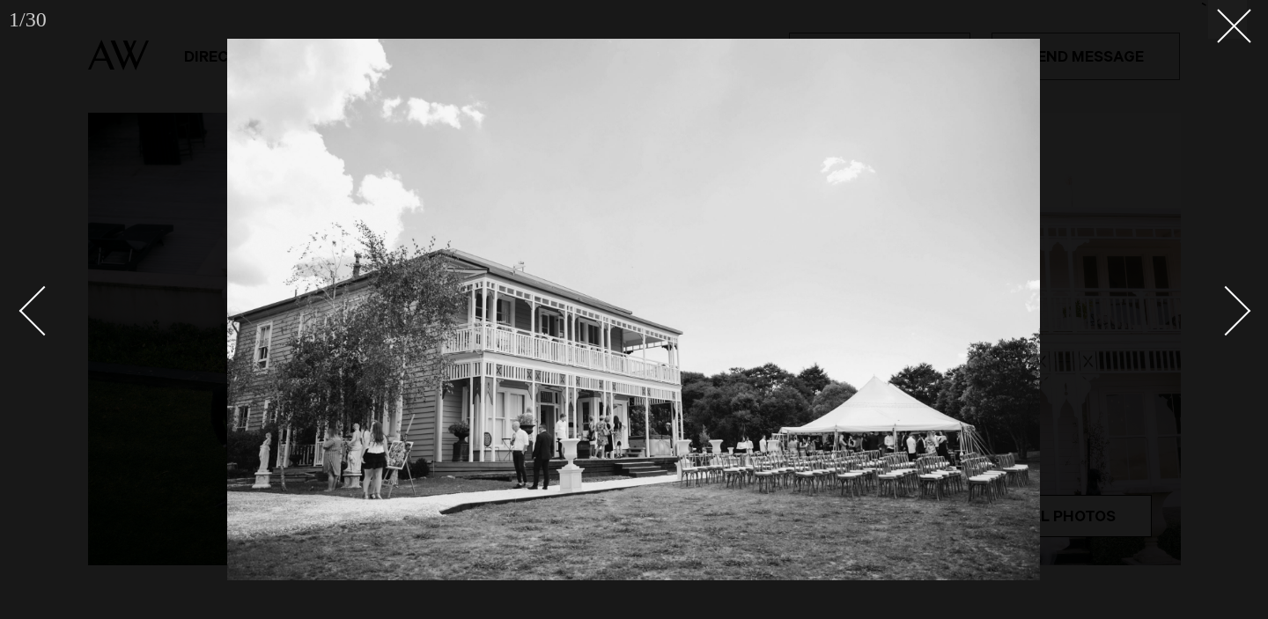
click at [1243, 320] on link at bounding box center [1216, 310] width 62 height 88
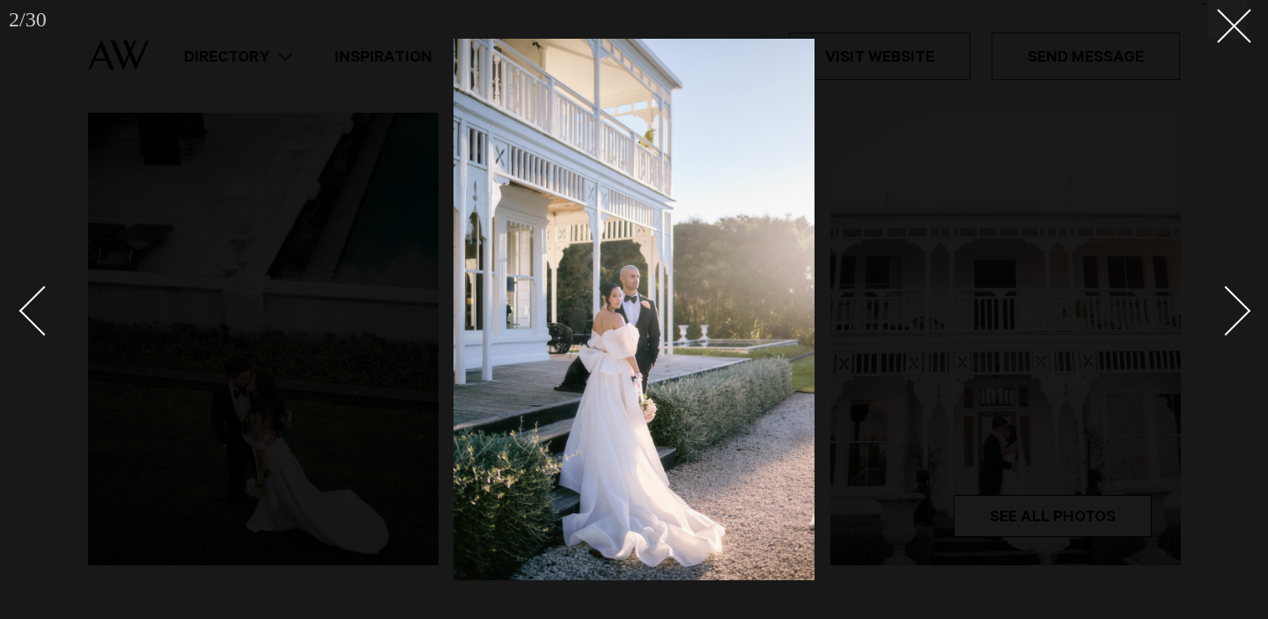
click at [1243, 320] on link at bounding box center [1216, 310] width 62 height 88
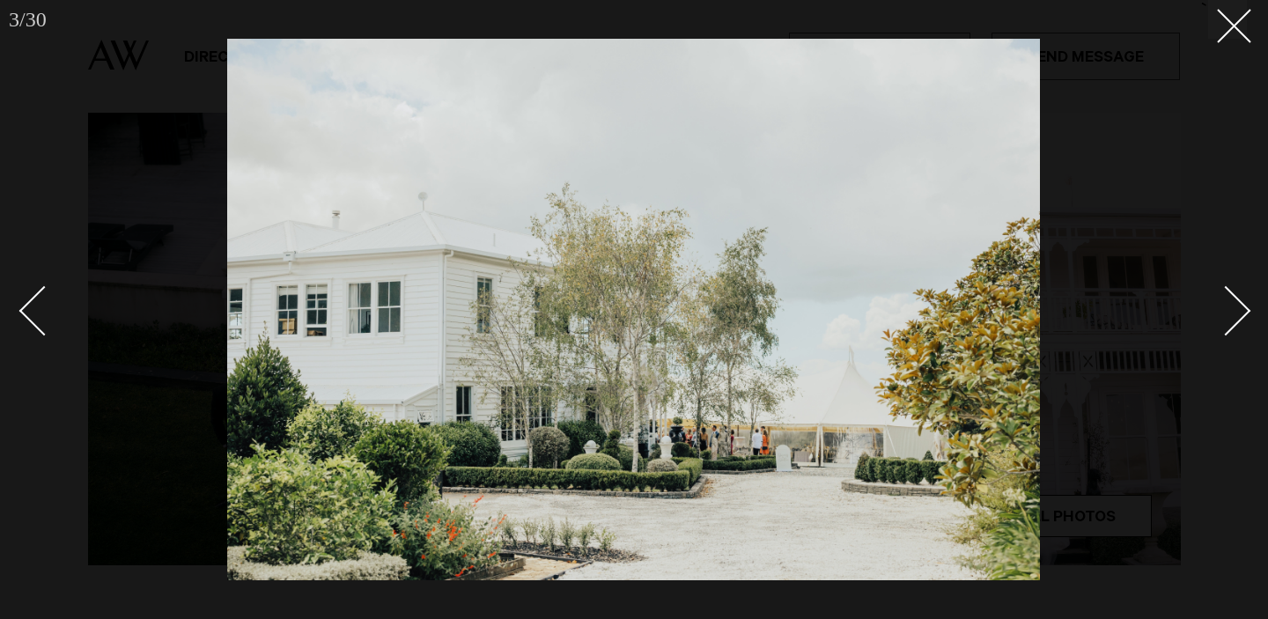
click at [1243, 320] on link at bounding box center [1216, 310] width 62 height 88
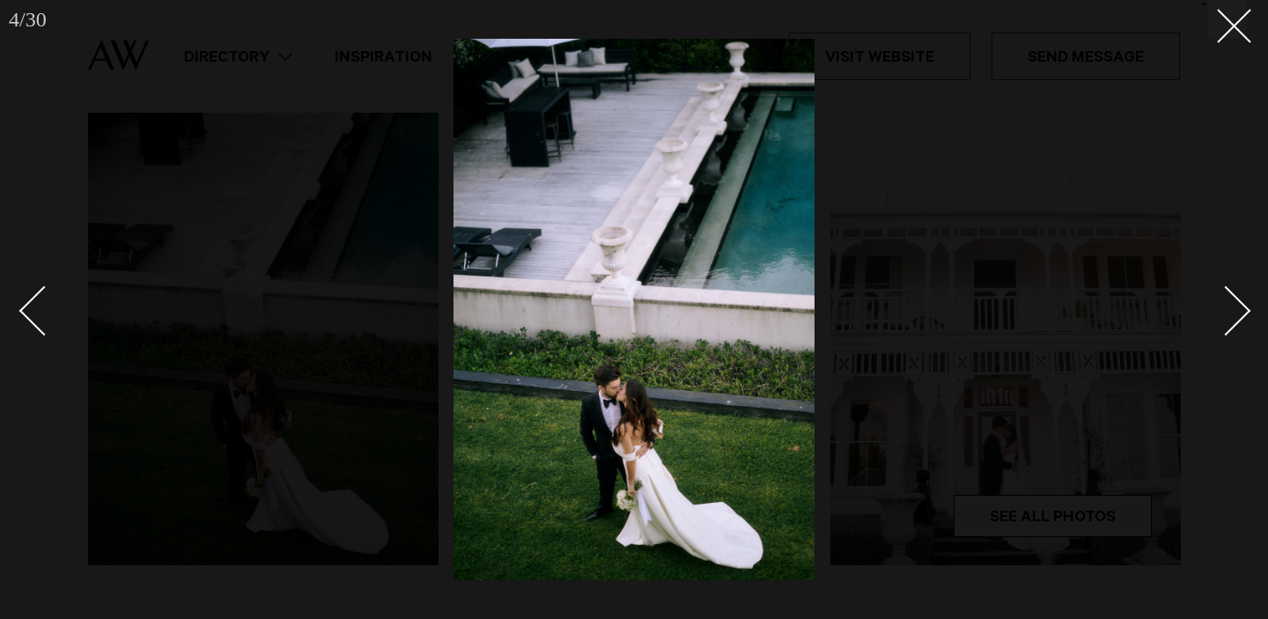
click at [1243, 320] on link at bounding box center [1216, 310] width 62 height 88
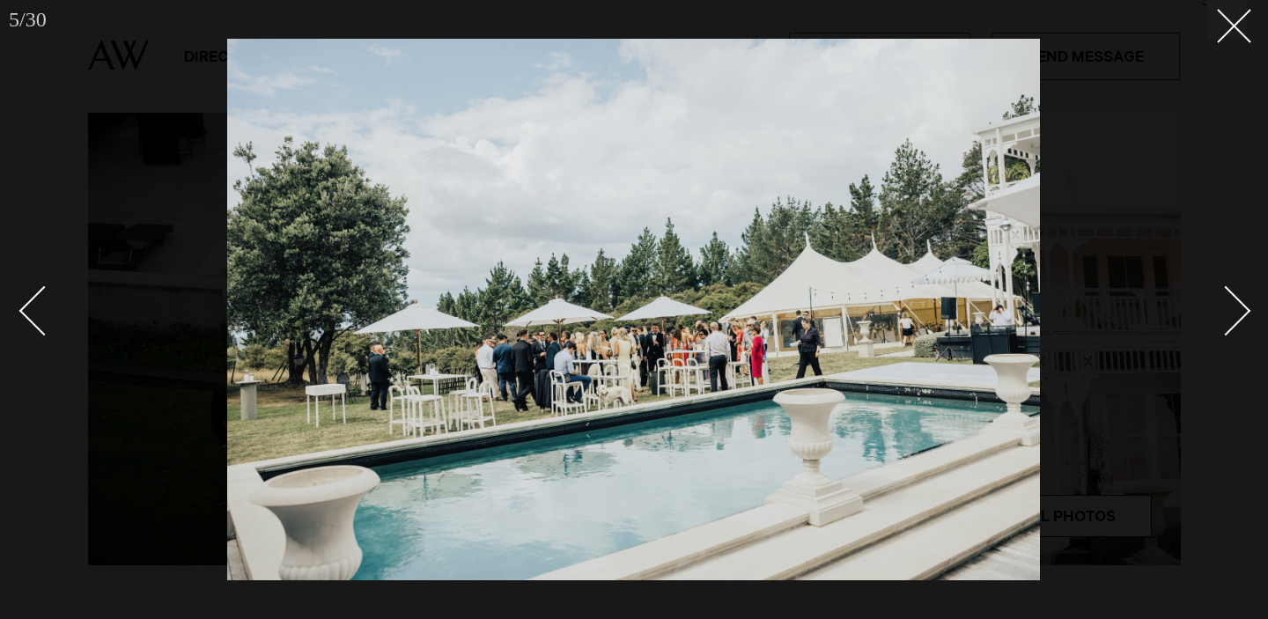
click at [1243, 320] on link at bounding box center [1216, 310] width 62 height 88
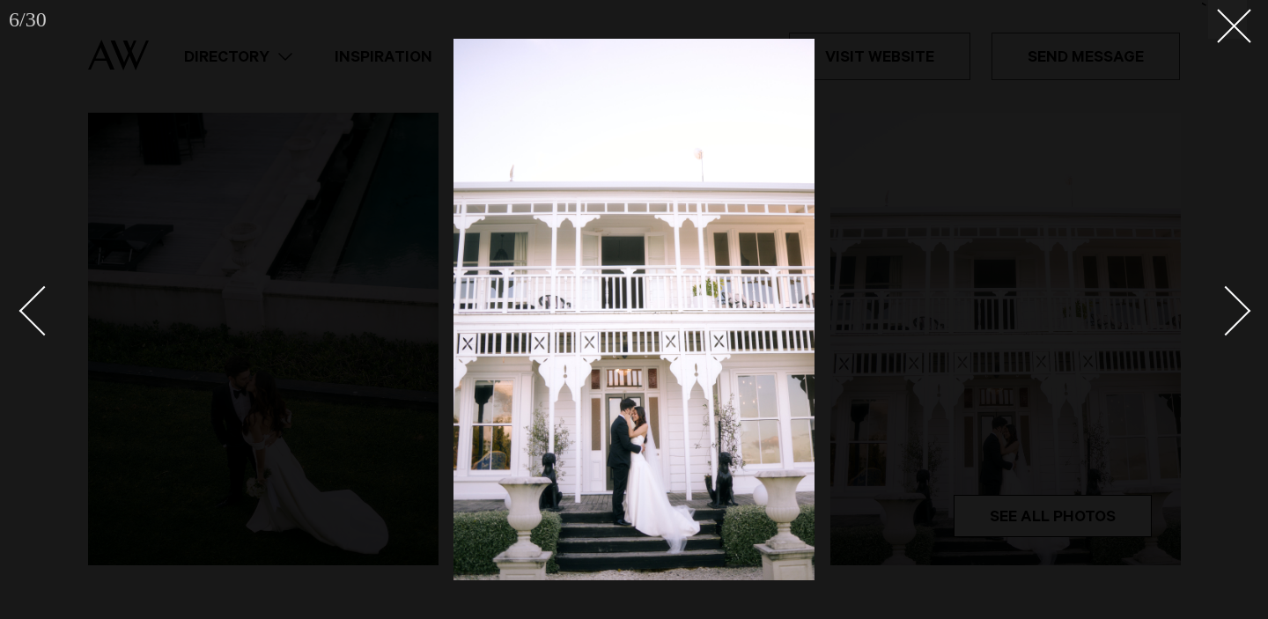
click at [1243, 320] on link at bounding box center [1216, 310] width 62 height 88
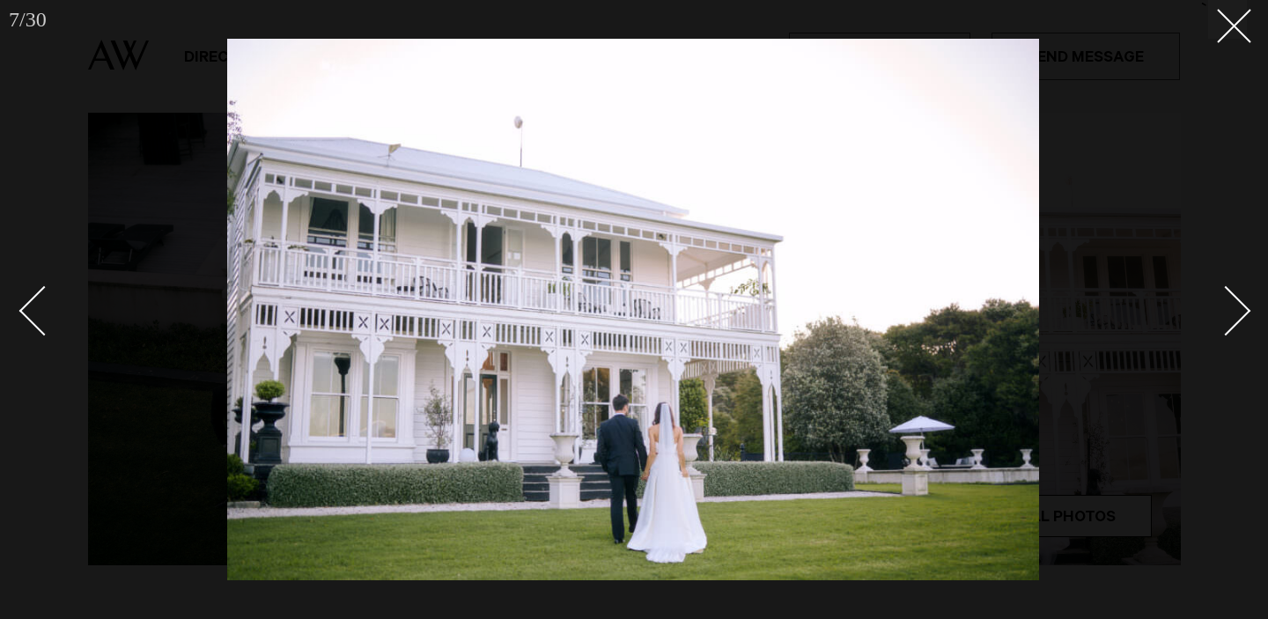
click at [1243, 320] on link at bounding box center [1216, 310] width 62 height 88
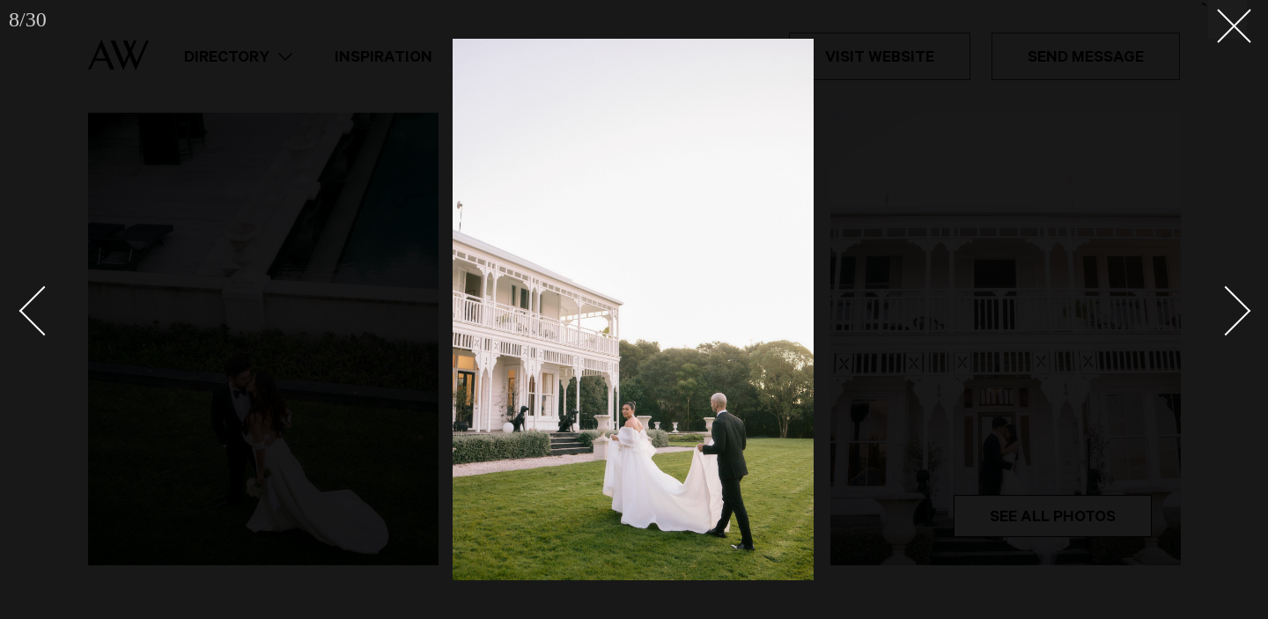
click at [1243, 320] on link at bounding box center [1216, 310] width 62 height 88
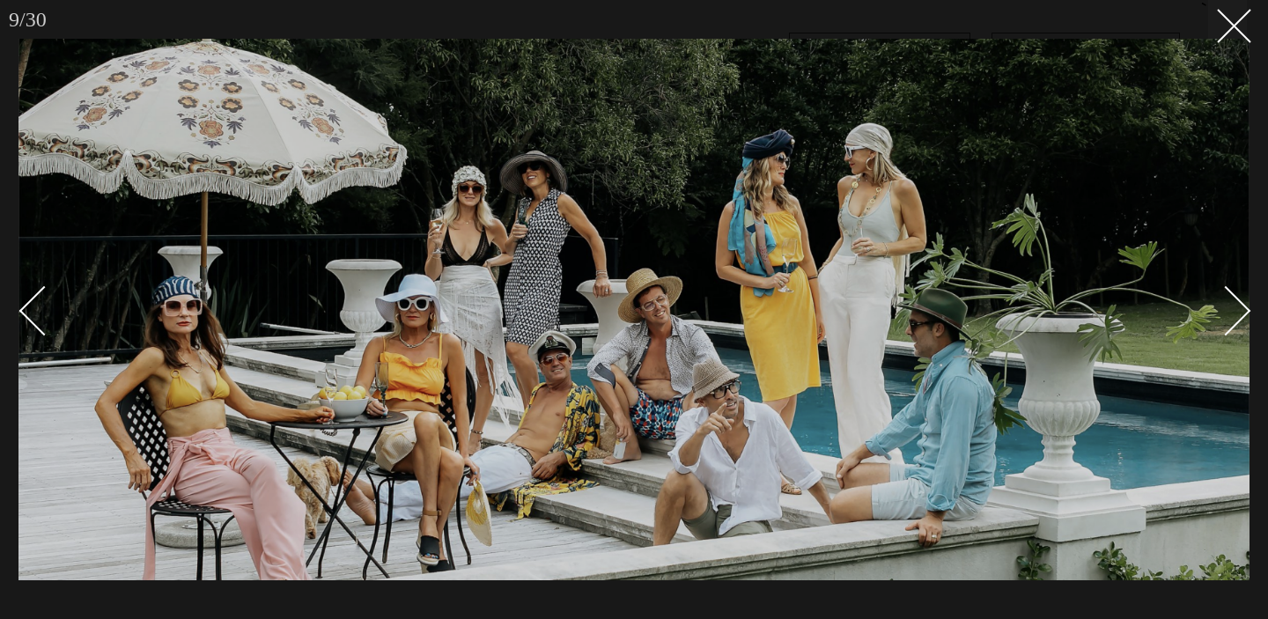
click at [1243, 320] on link at bounding box center [1216, 310] width 62 height 88
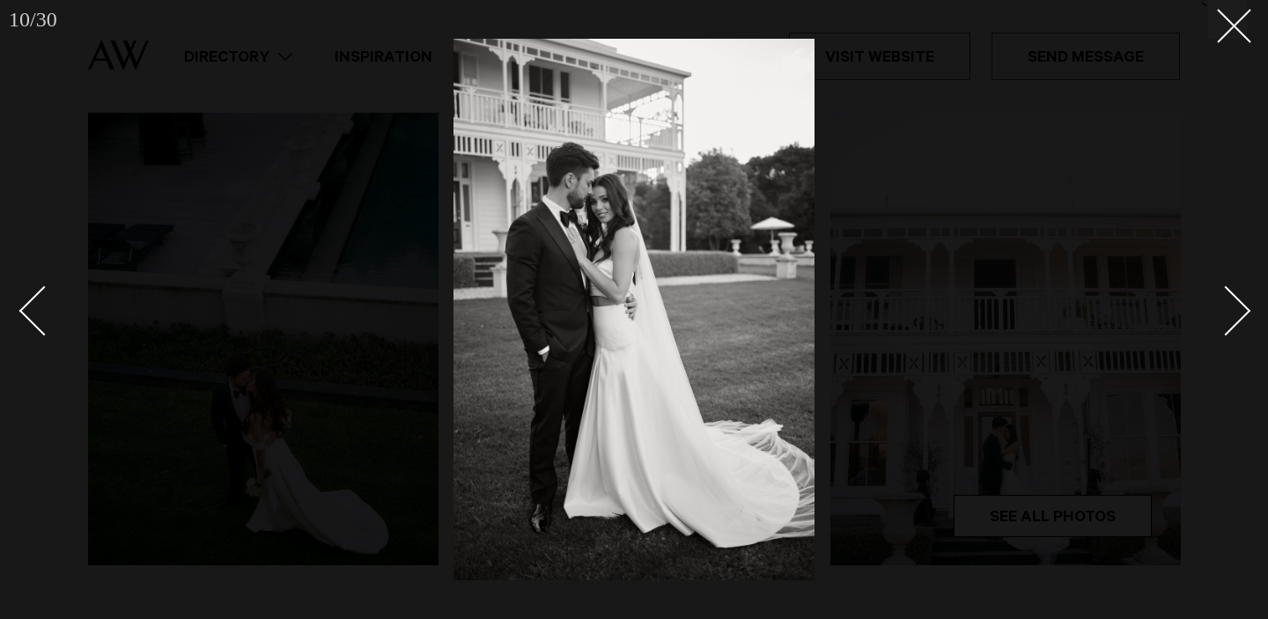
click at [1243, 320] on link at bounding box center [1216, 310] width 62 height 88
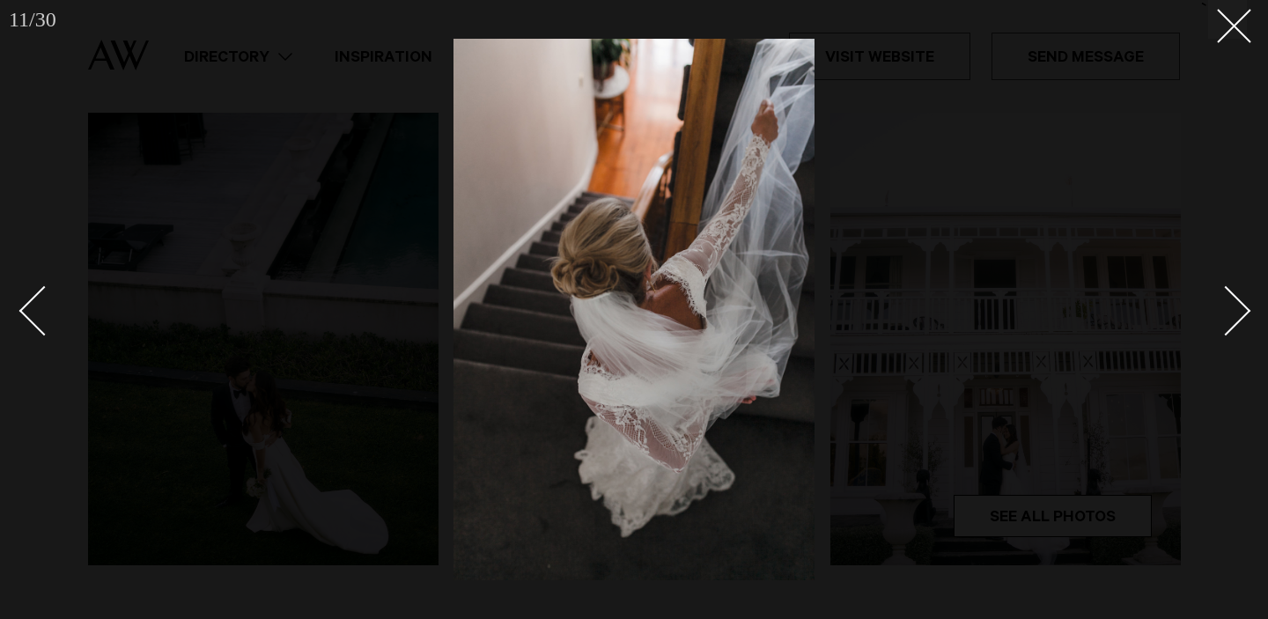
click at [1243, 320] on link at bounding box center [1216, 310] width 62 height 88
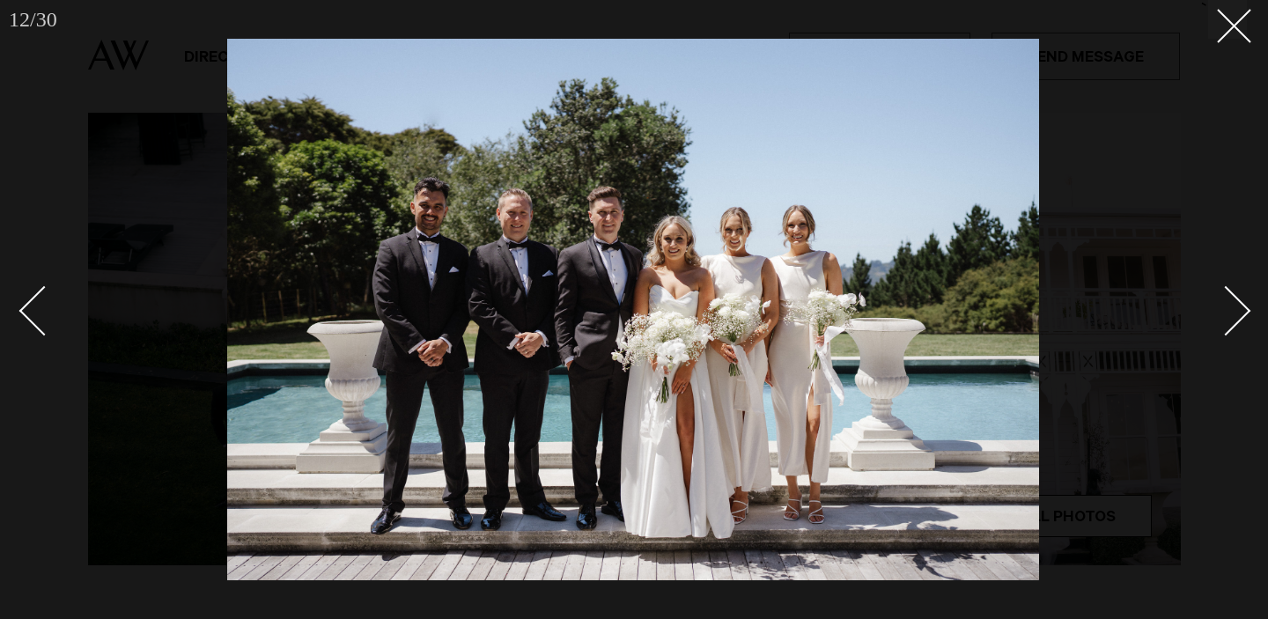
click at [1243, 320] on link at bounding box center [1216, 310] width 62 height 88
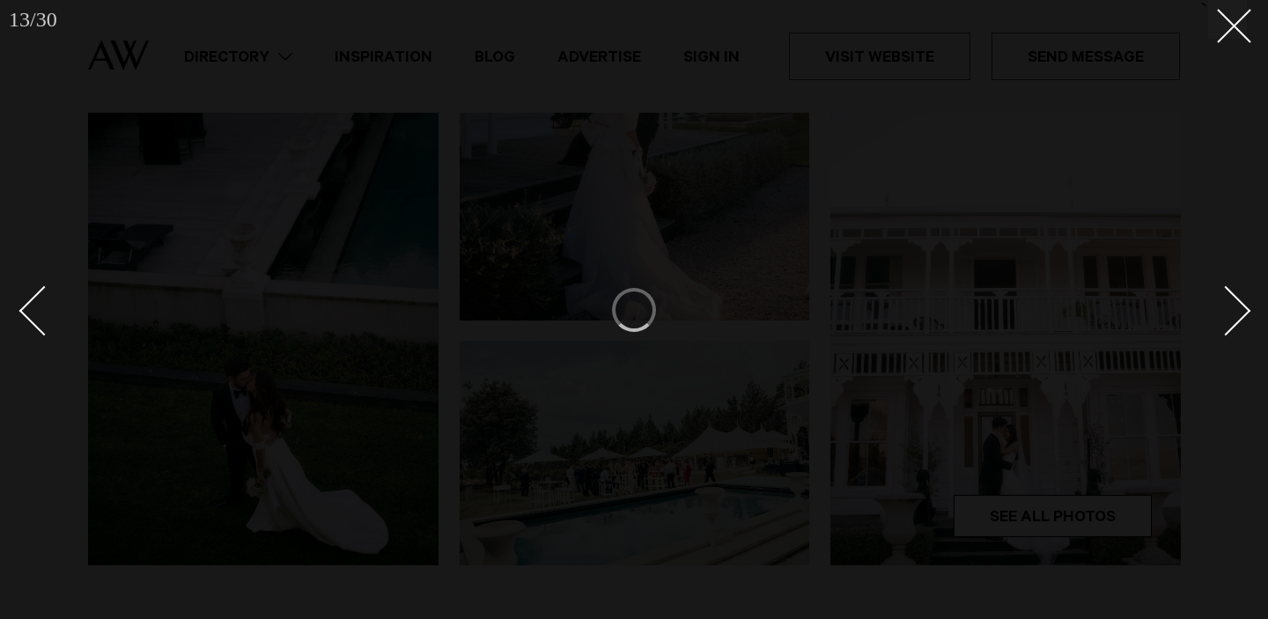
click at [1243, 319] on link at bounding box center [1216, 310] width 62 height 88
click at [1236, 27] on icon at bounding box center [1227, 19] width 21 height 21
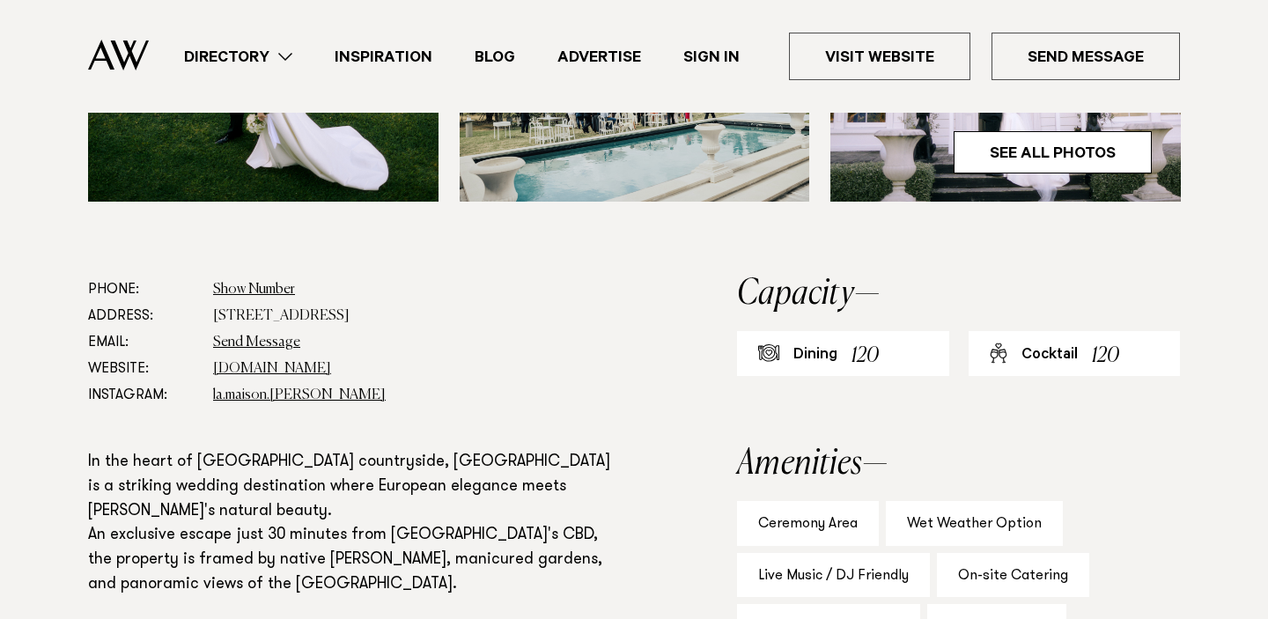
scroll to position [952, 0]
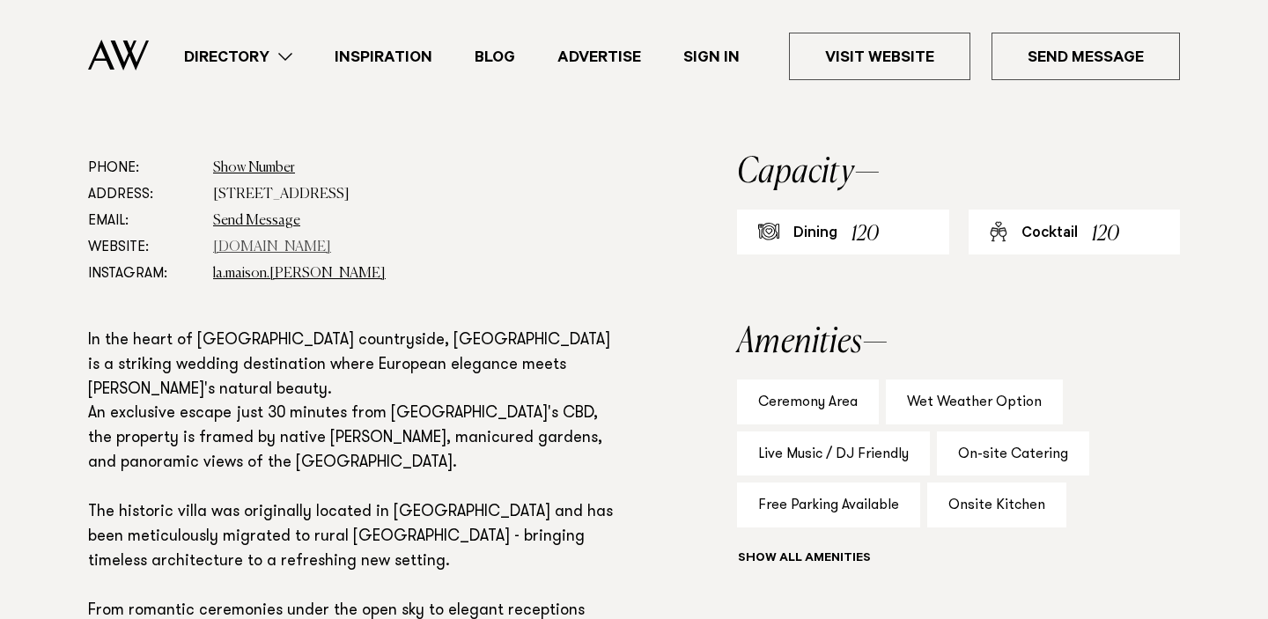
click at [295, 248] on link "www.lamaison.co.nz" at bounding box center [272, 247] width 118 height 14
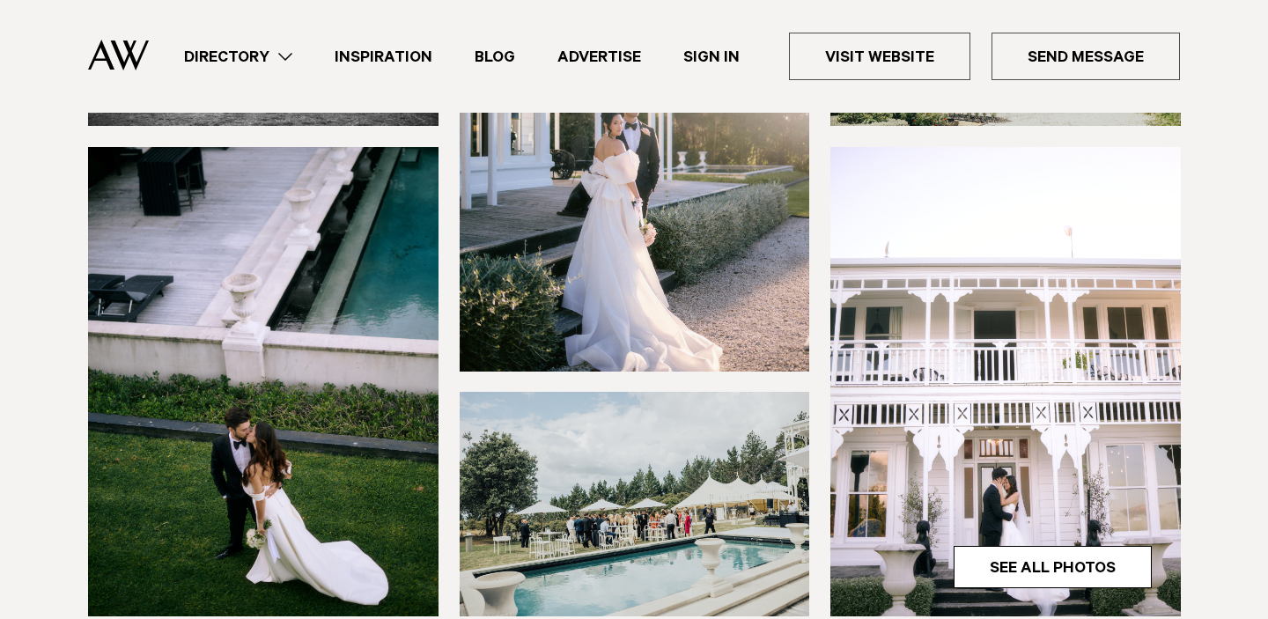
scroll to position [137, 0]
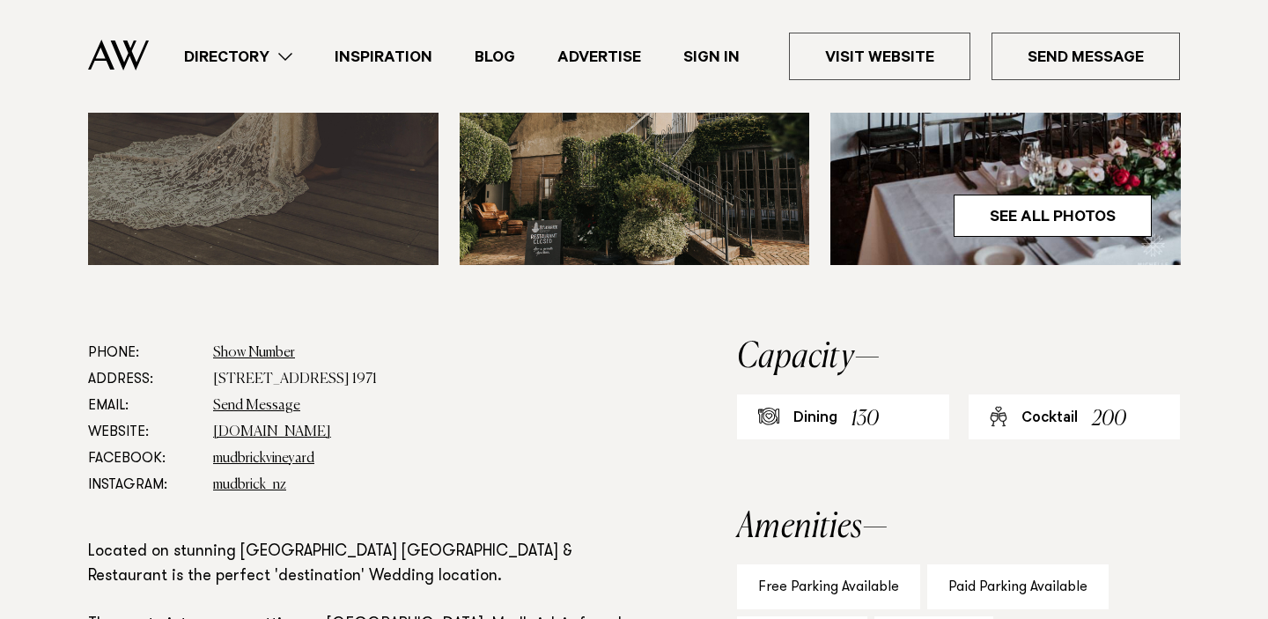
scroll to position [838, 0]
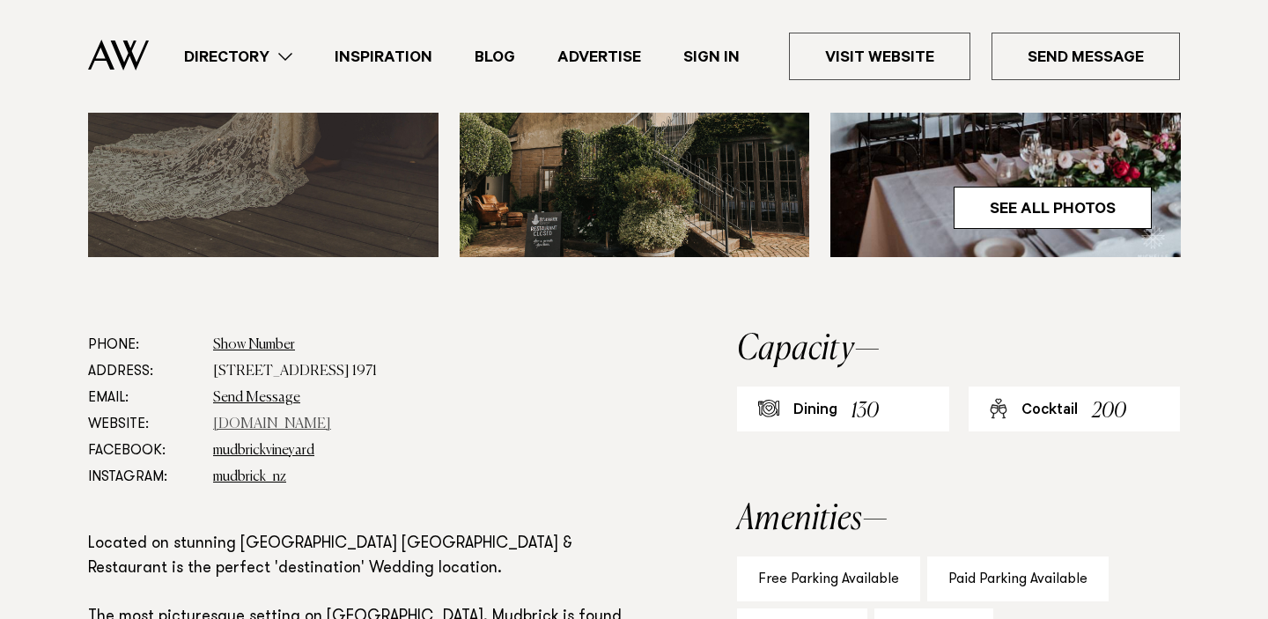
click at [288, 425] on link "[DOMAIN_NAME]" at bounding box center [272, 424] width 118 height 14
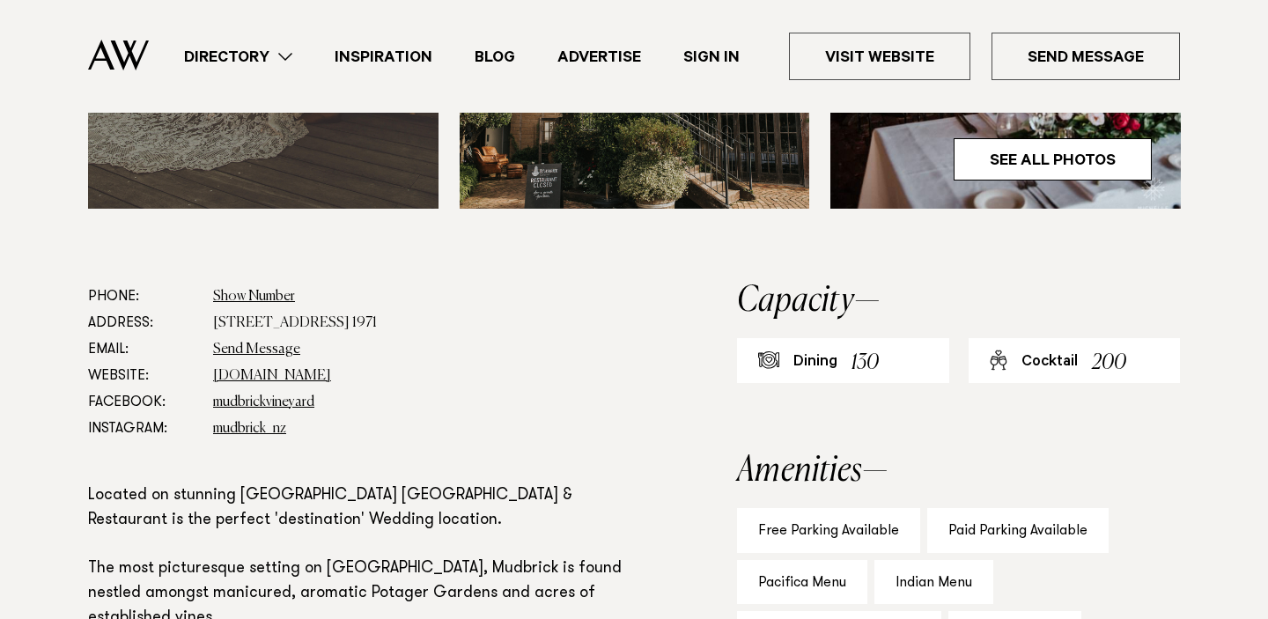
scroll to position [892, 0]
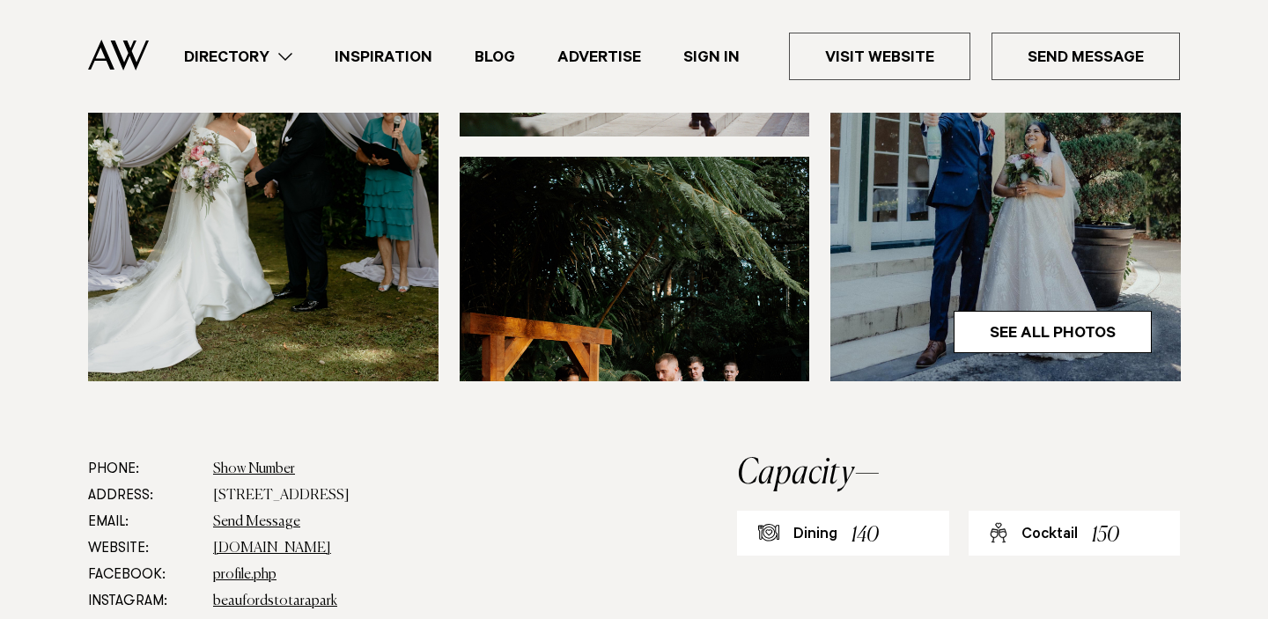
scroll to position [722, 0]
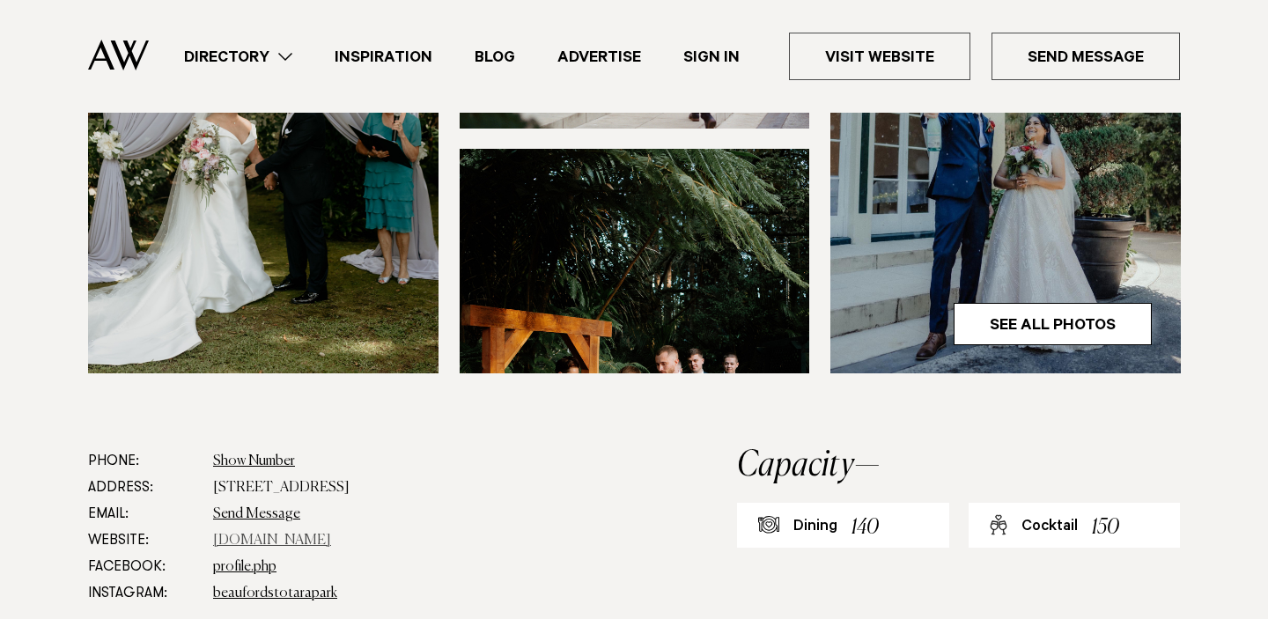
click at [310, 534] on link "www.beaufords.co.nz" at bounding box center [272, 541] width 118 height 14
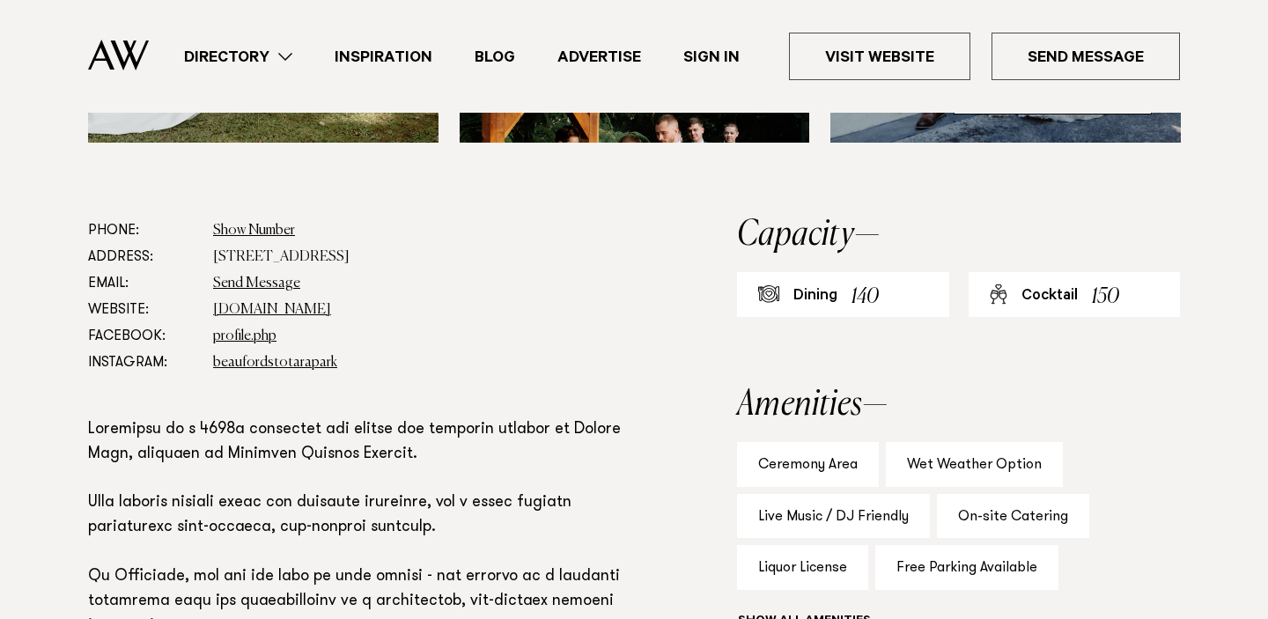
scroll to position [928, 0]
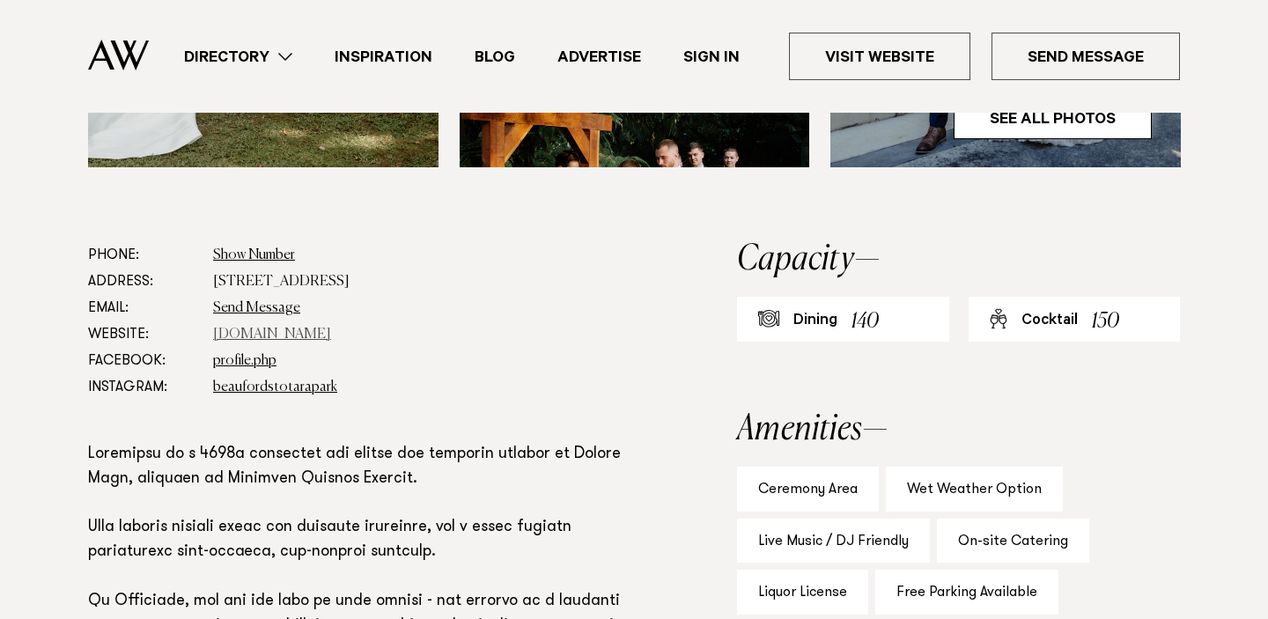
click at [319, 328] on link "www.beaufords.co.nz" at bounding box center [272, 335] width 118 height 14
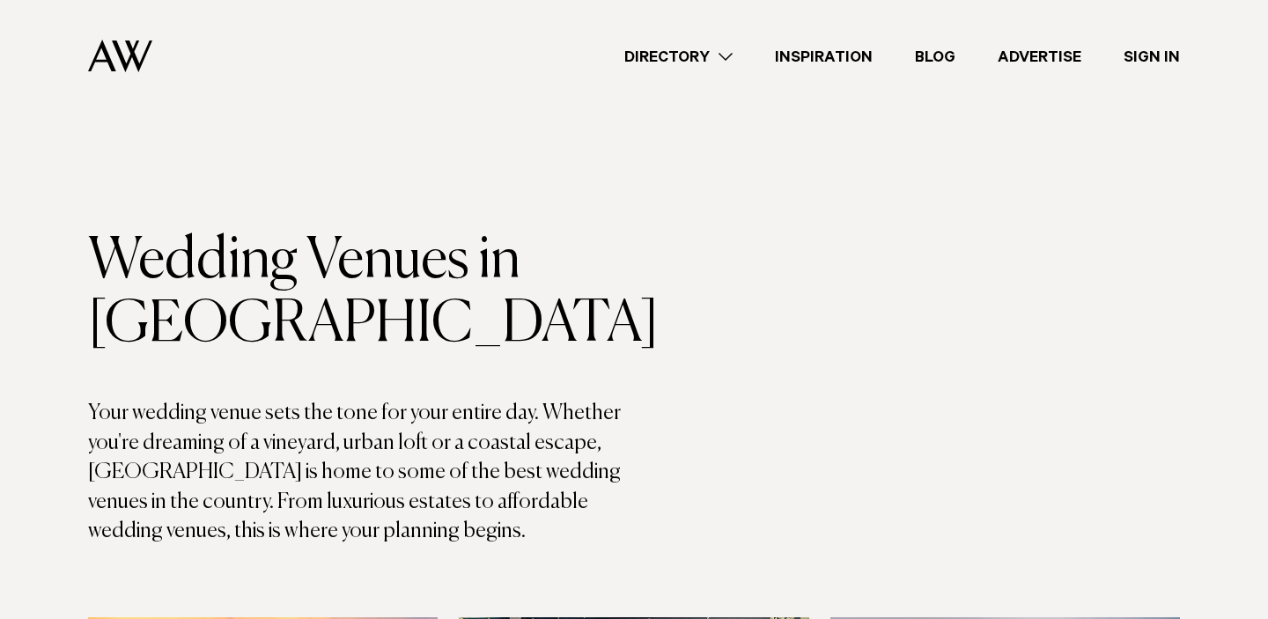
scroll to position [9304, 0]
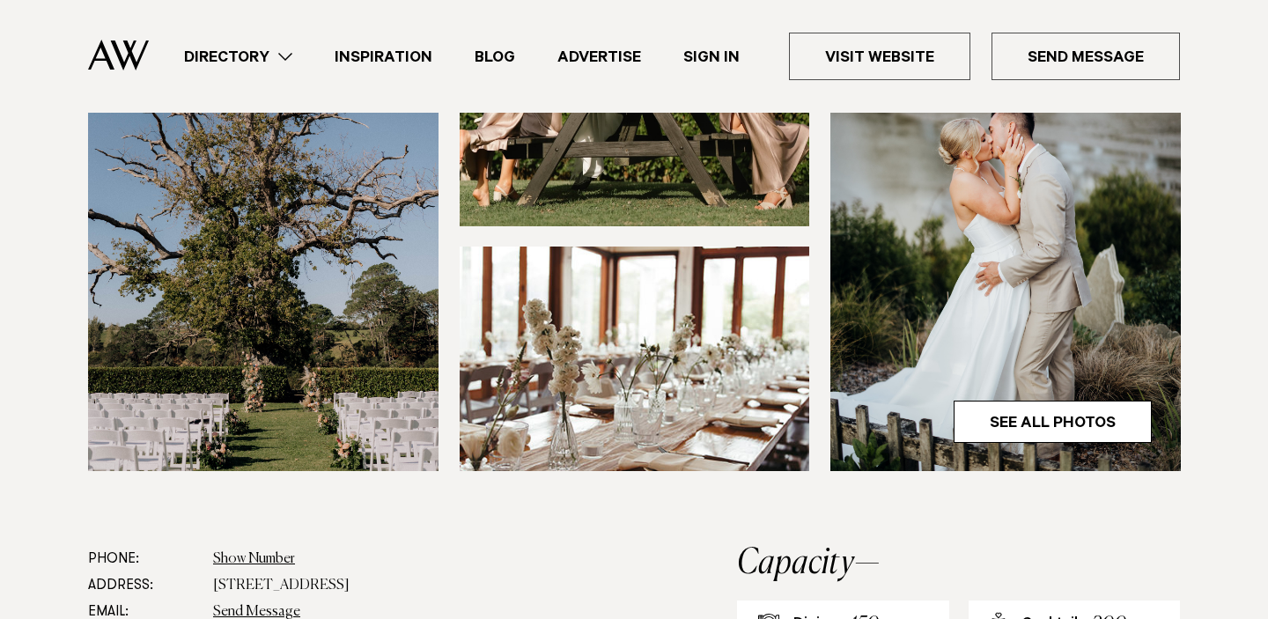
scroll to position [625, 0]
